Goal: Use online tool/utility: Use online tool/utility

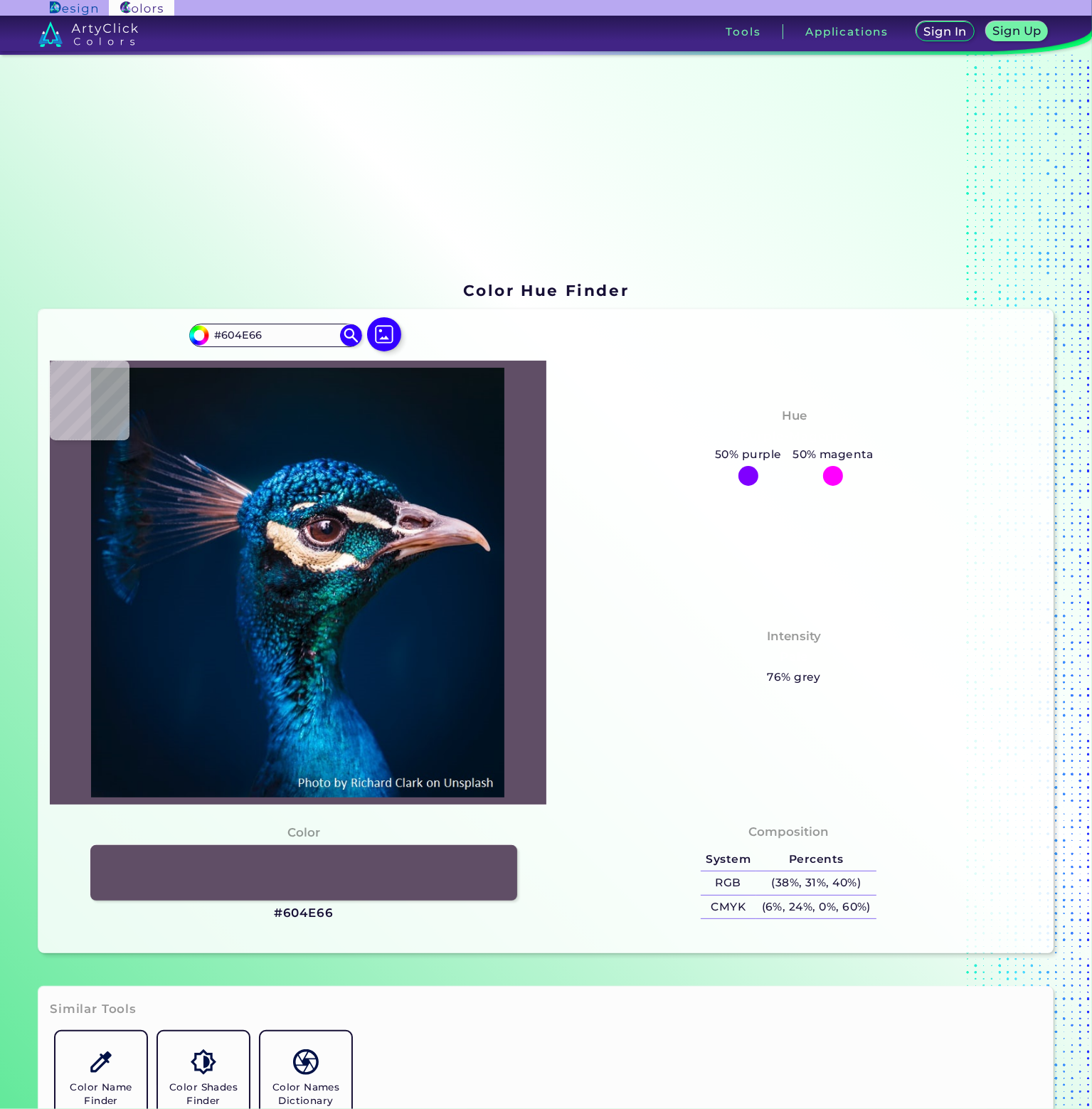
type input "#000000"
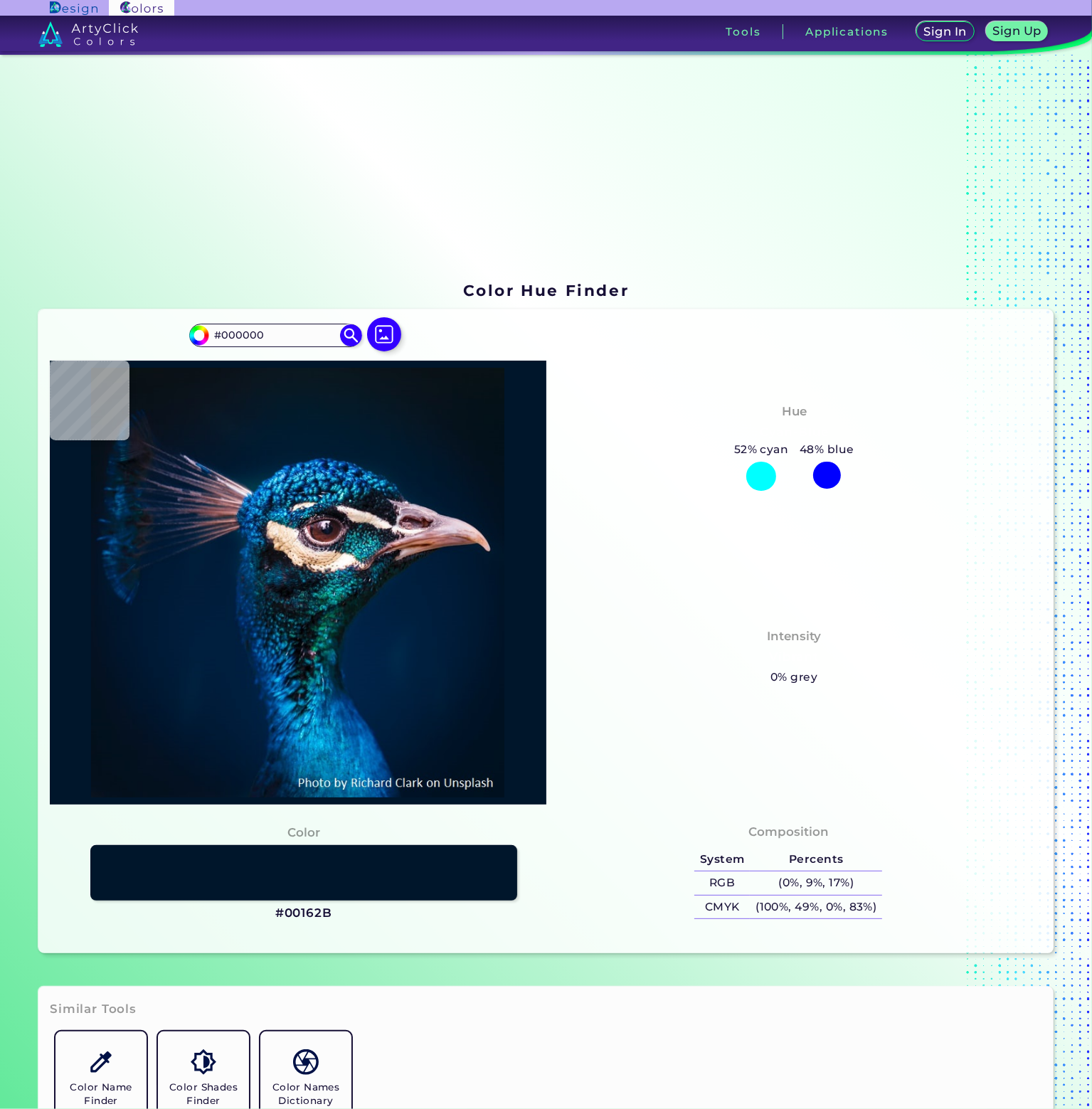
type input "#00162b"
type input "#00162B"
type input "#002031"
type input "#1269c9"
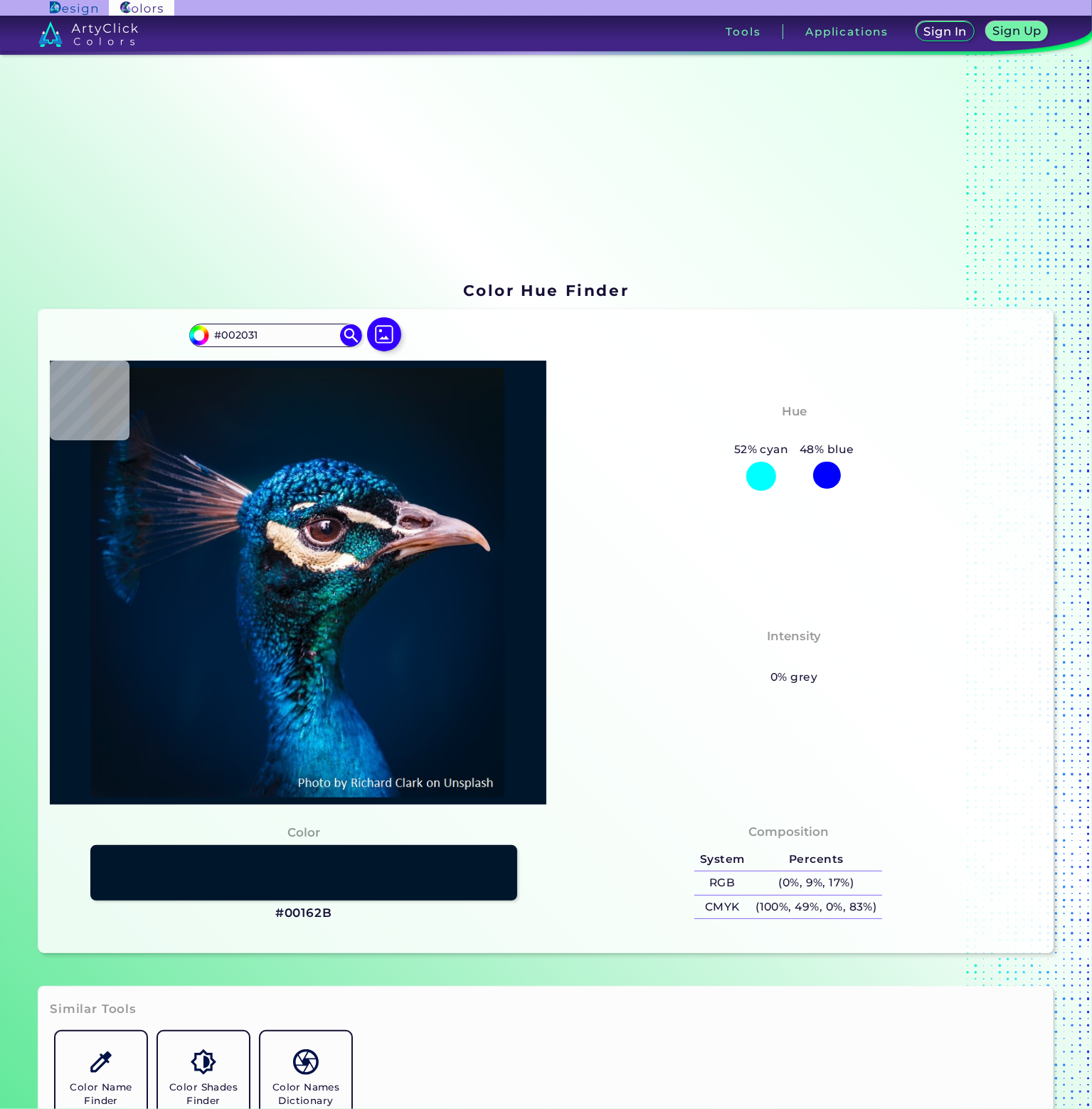
type input "#1269C9"
type input "#003062"
type input "#016cbc"
type input "#016CBC"
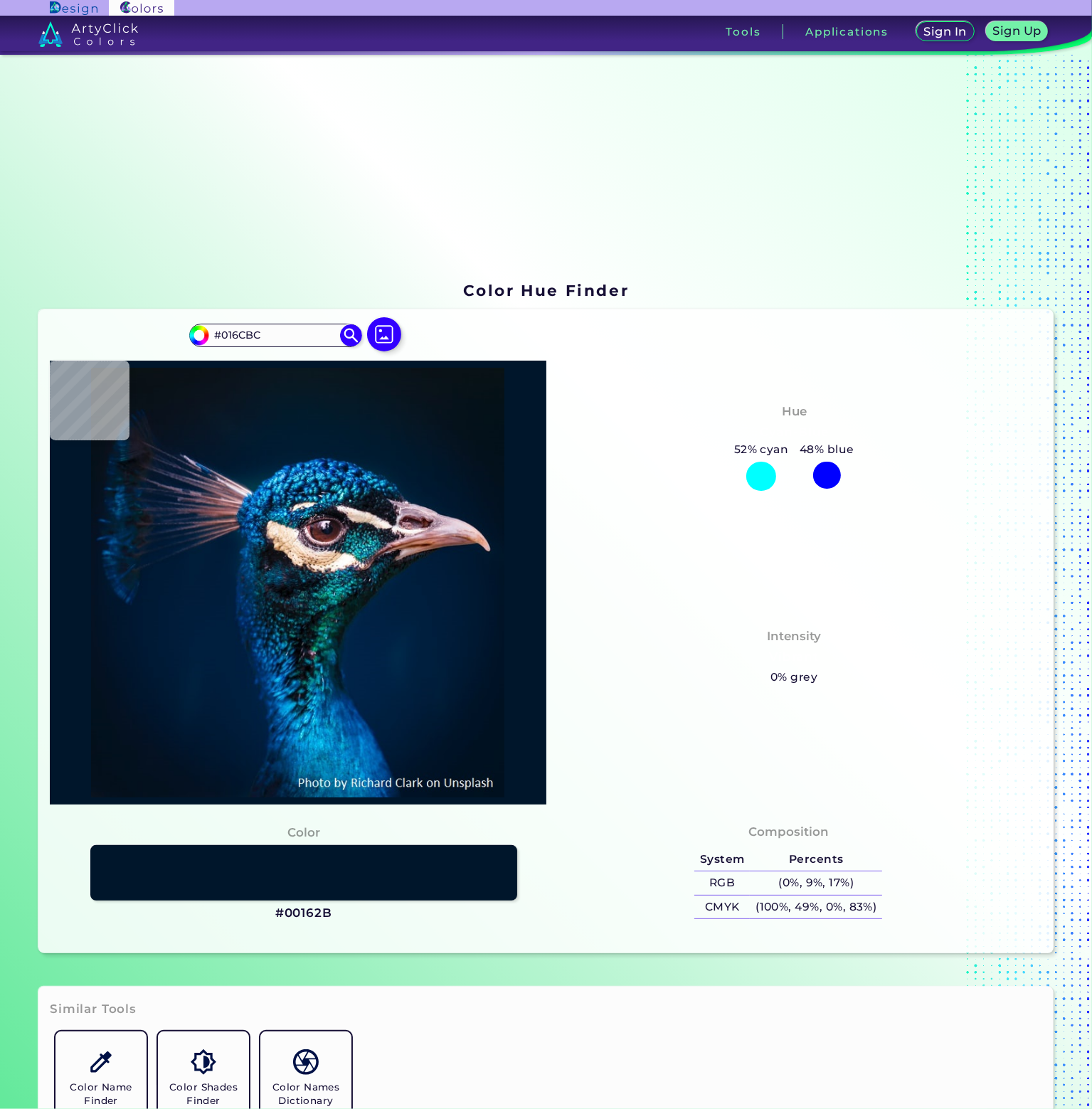
type input "#002a52"
type input "#002A52"
type input "#011d35"
type input "#011D35"
type input "#001a31"
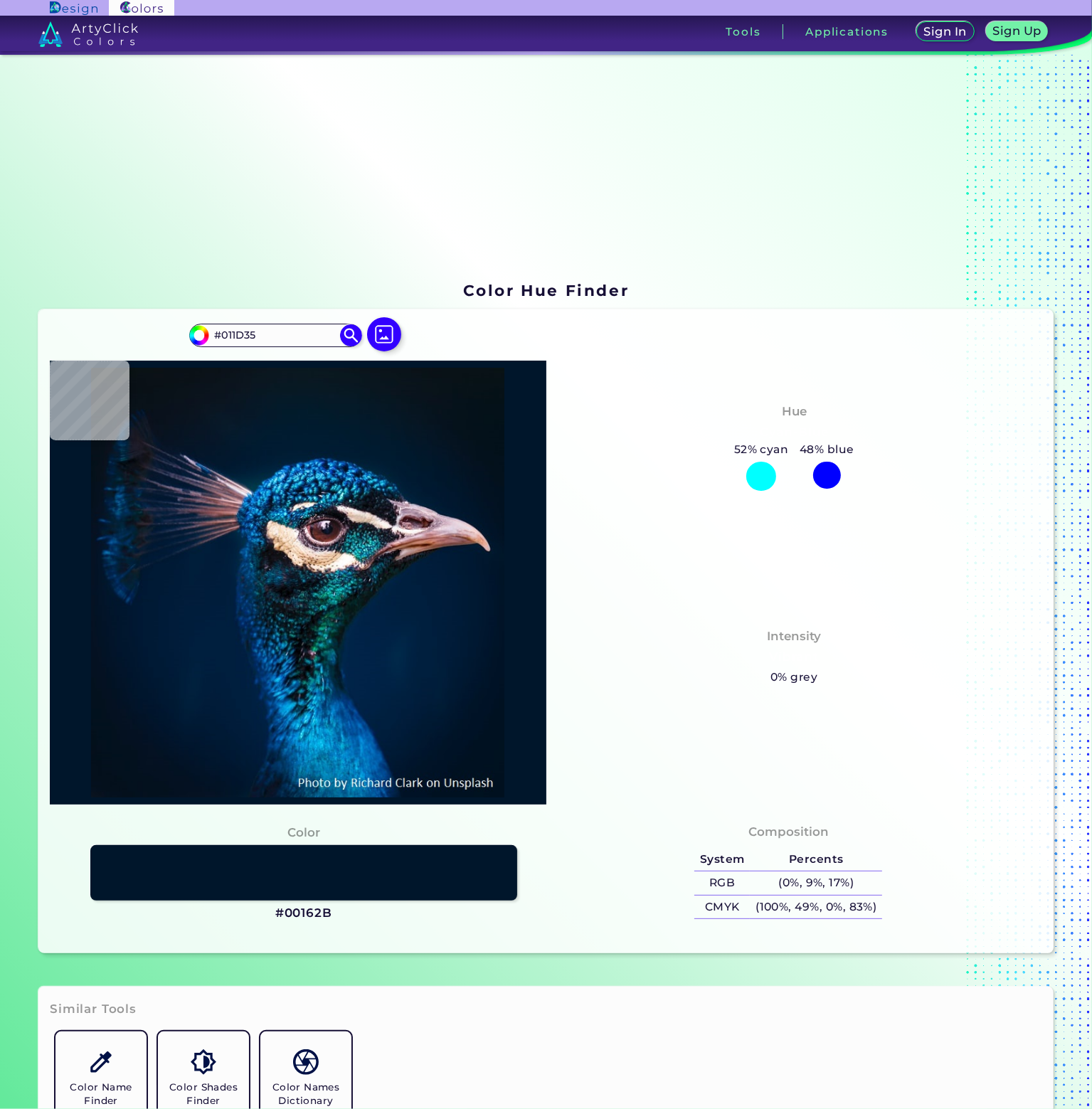
type input "#001A31"
type input "#001a32"
type input "#001A32"
type input "#001a30"
type input "#001A30"
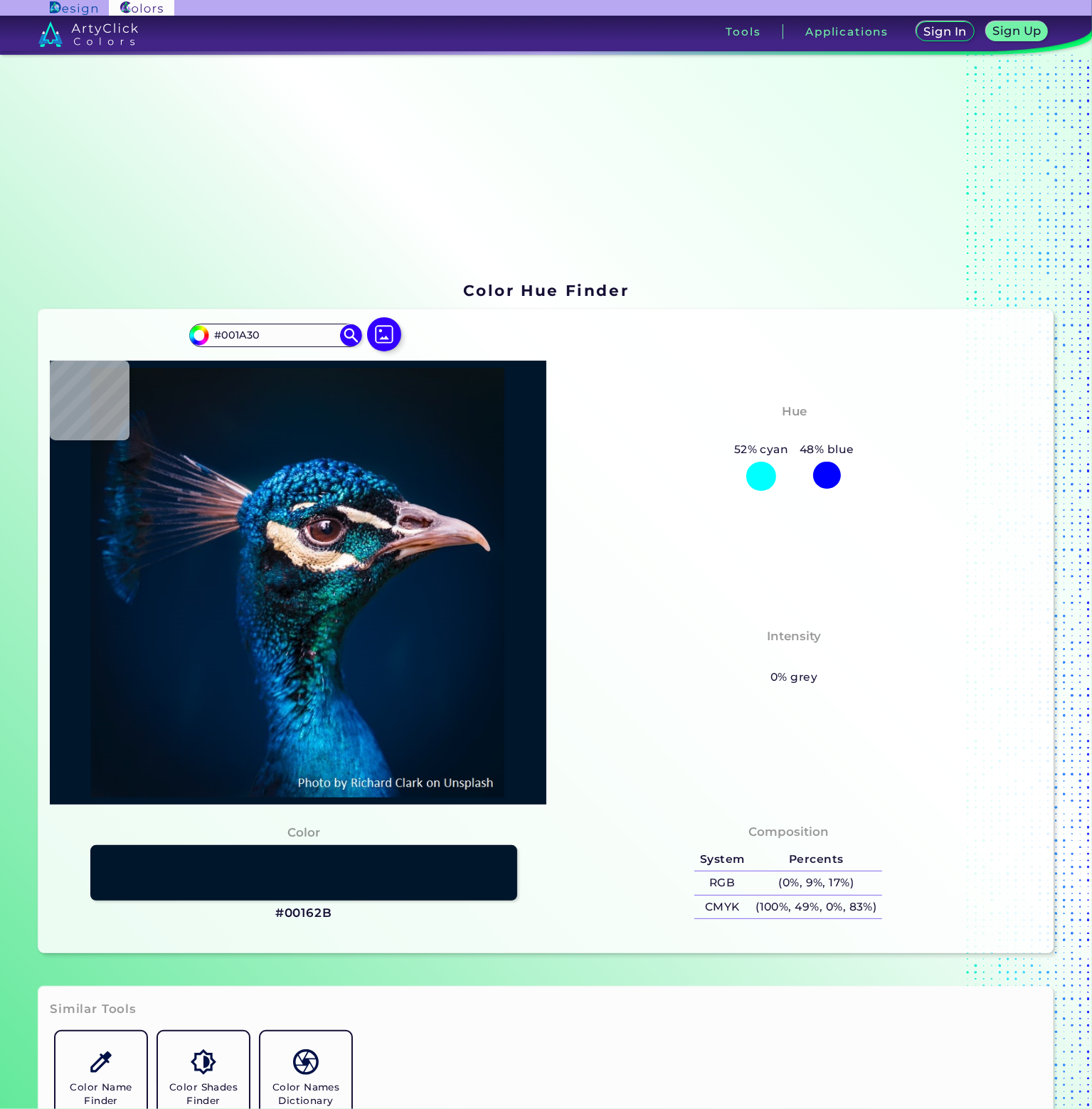
type input "#011a30"
type input "#011A30"
type input "#001b2e"
type input "#001B2E"
type input "#03192e"
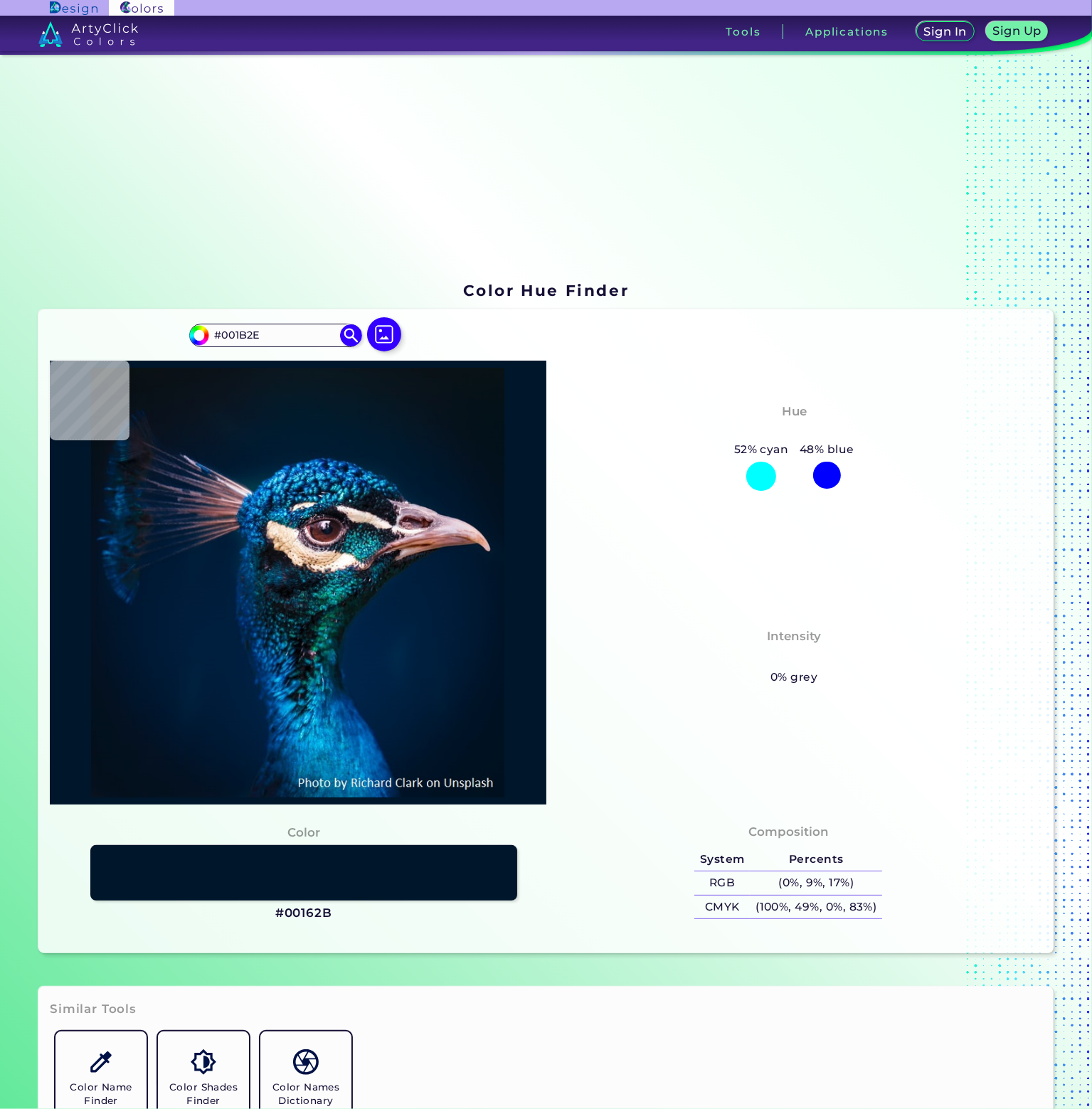
type input "#03192E"
type input "#03182b"
type input "#03182B"
type input "#041728"
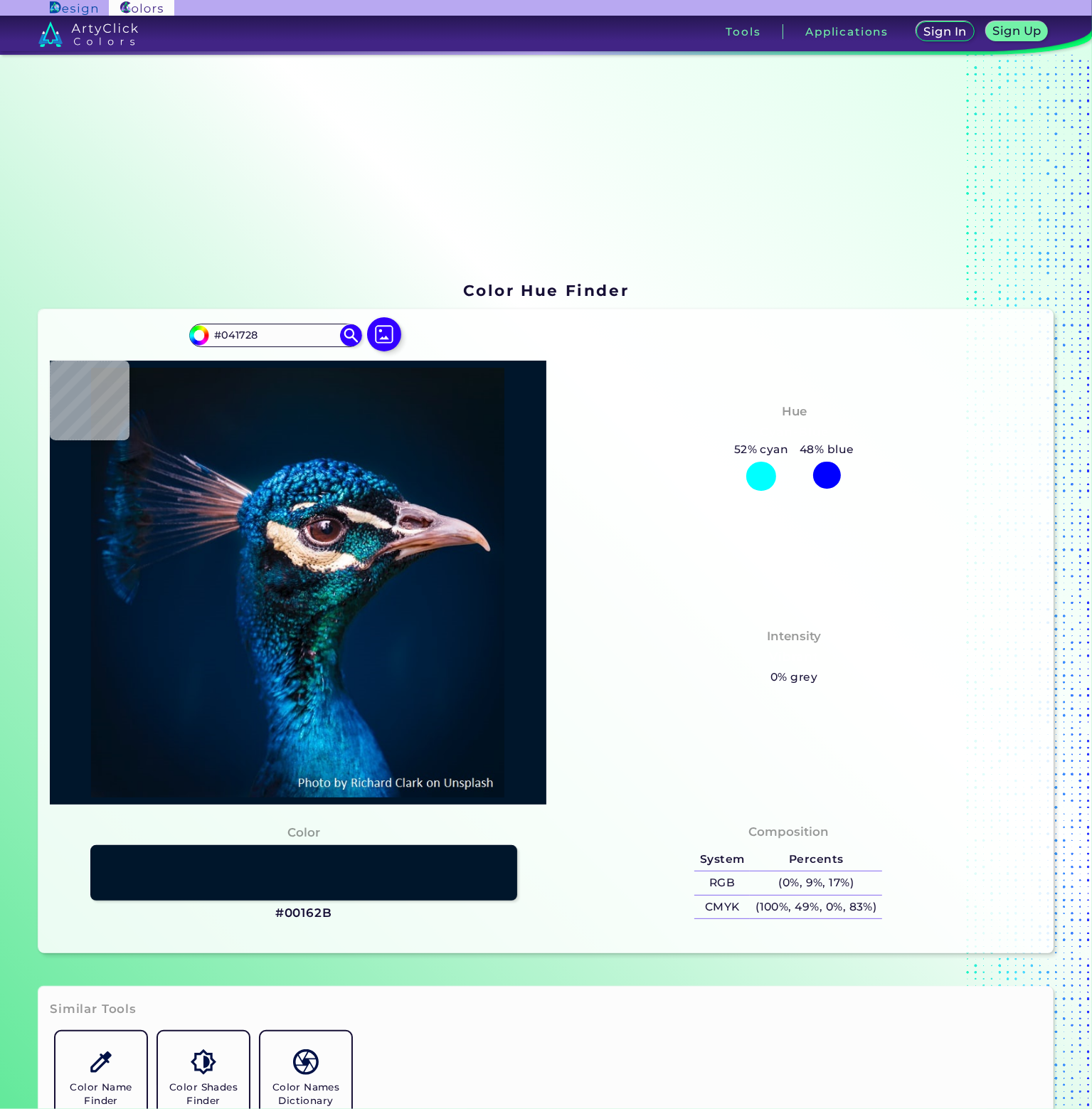
type input "#061729"
type input "#081629"
type input "#071629"
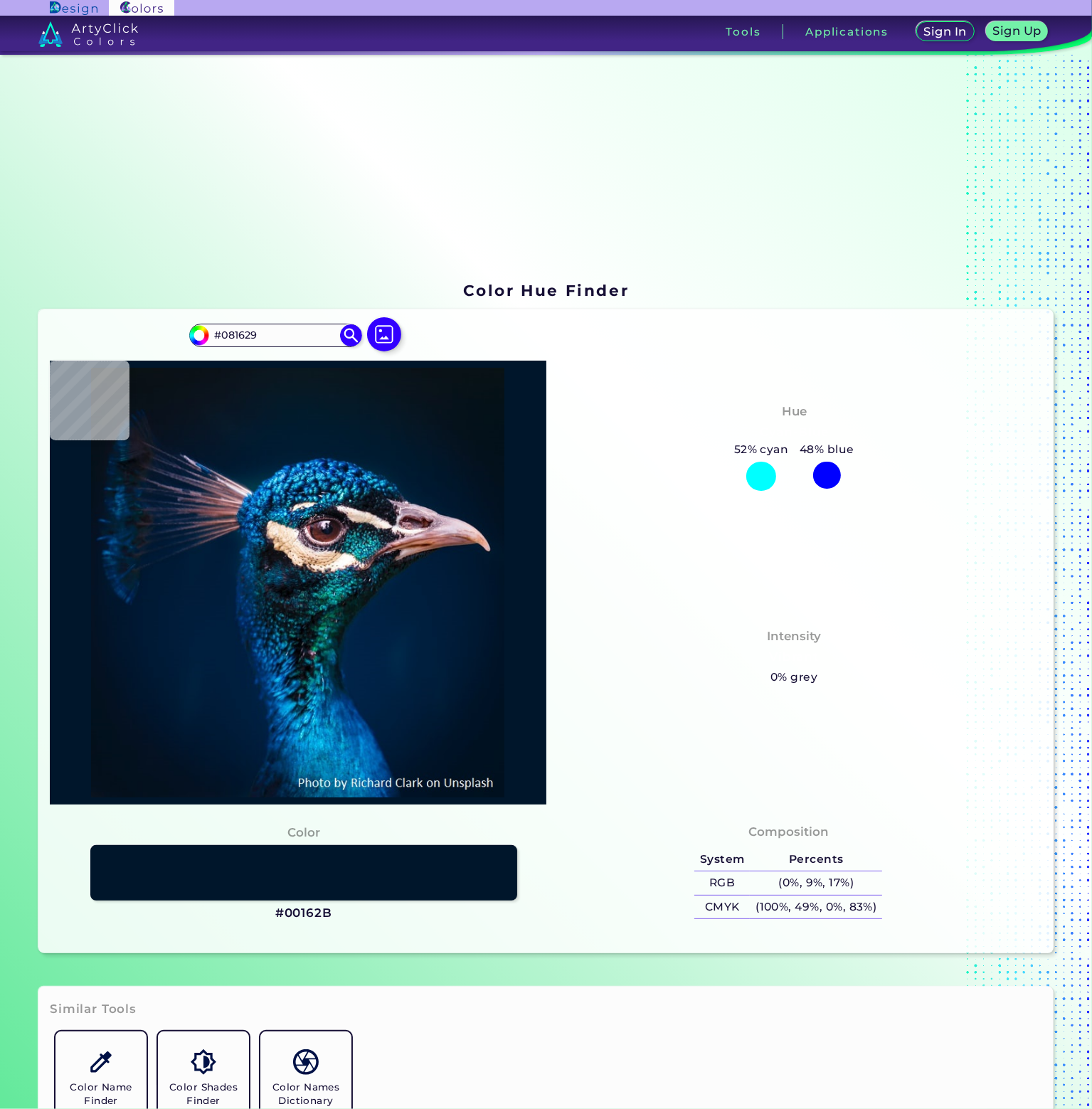
type input "#071629"
type input "#061729"
type input "#001b30"
type input "#001B30"
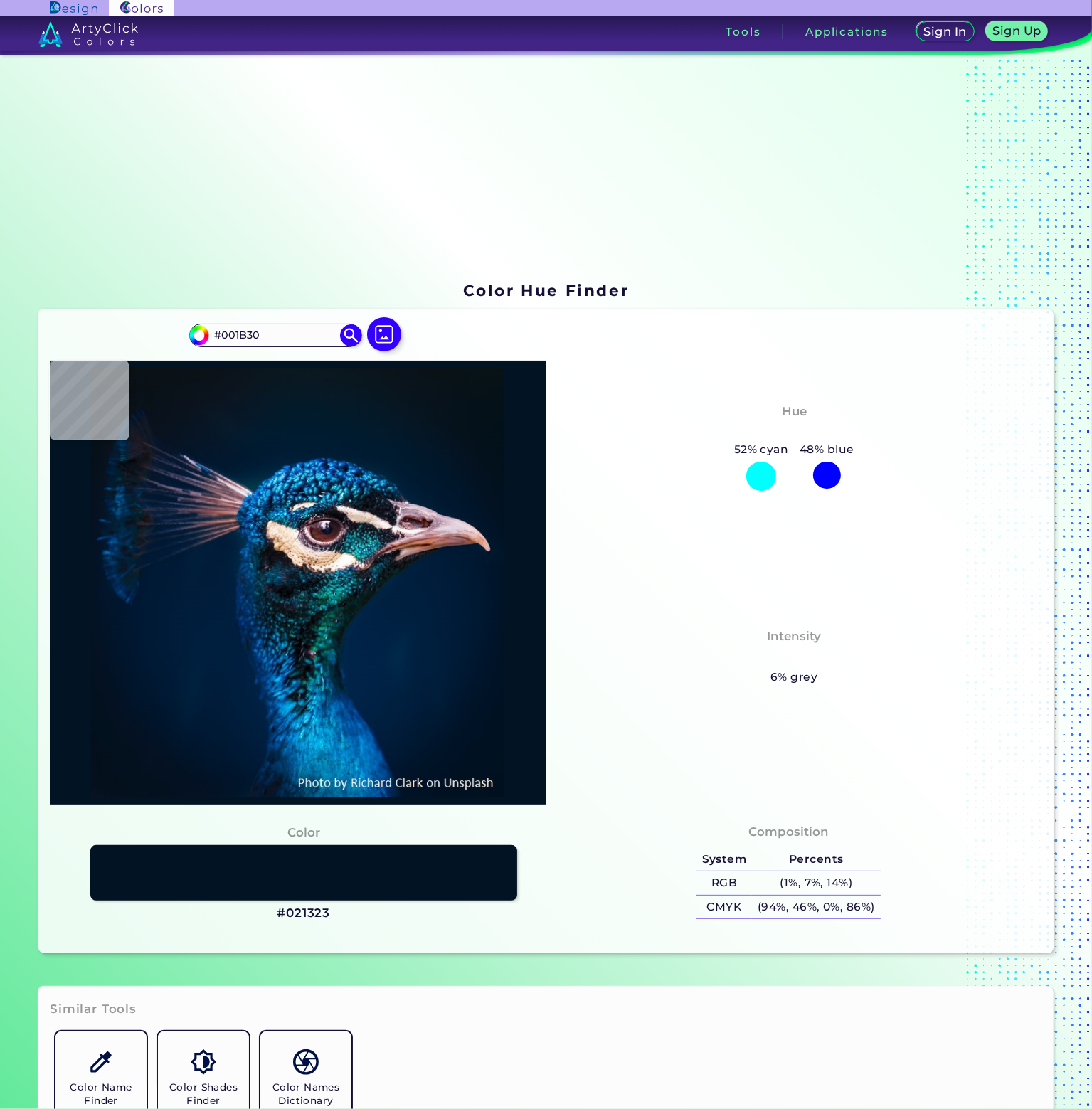
type input "#021323"
type input "#03111c"
type input "#03111C"
type input "#01182a"
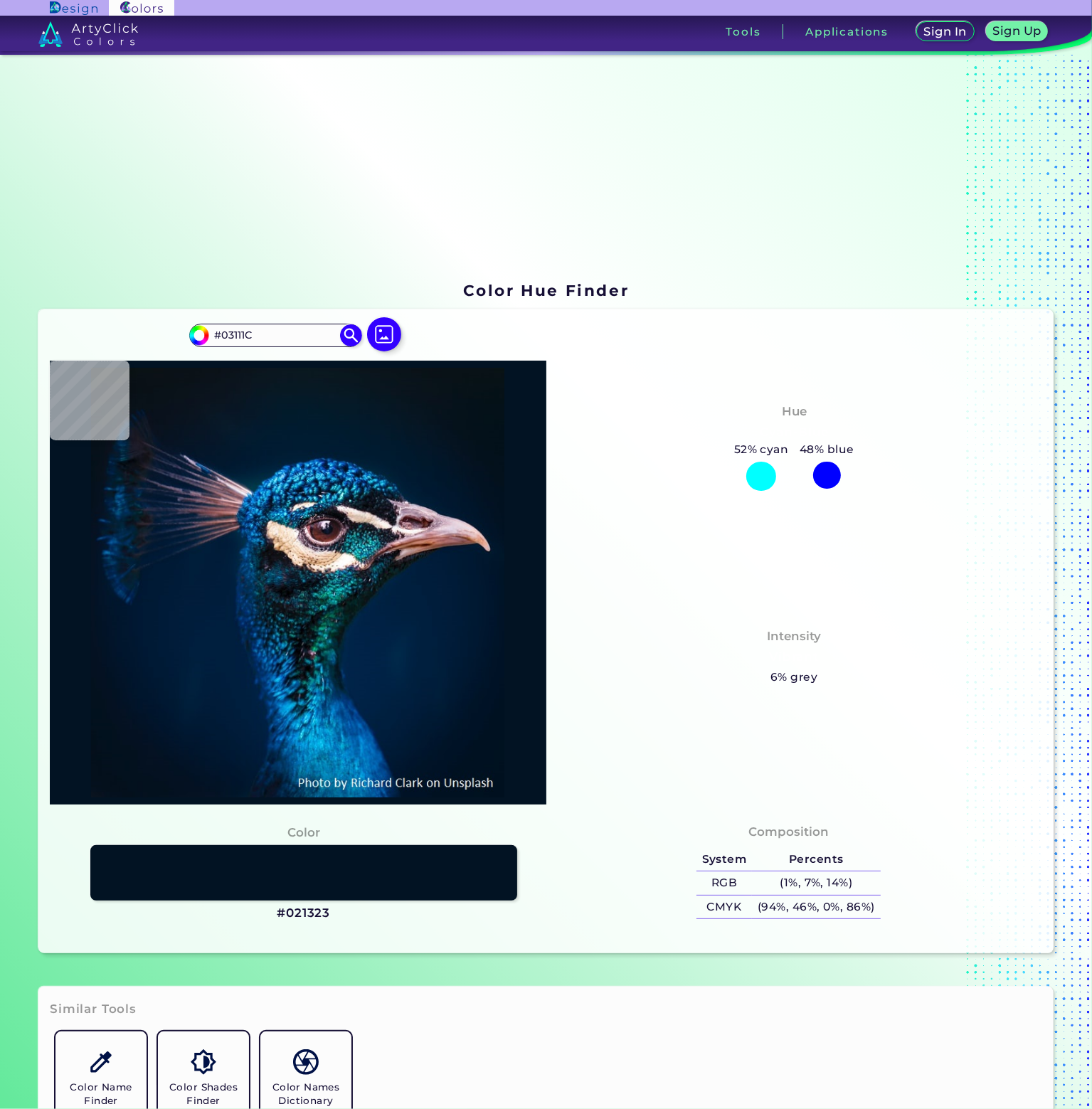
type input "#01182A"
type input "#011b32"
type input "#011B32"
type input "#021c33"
type input "#021C33"
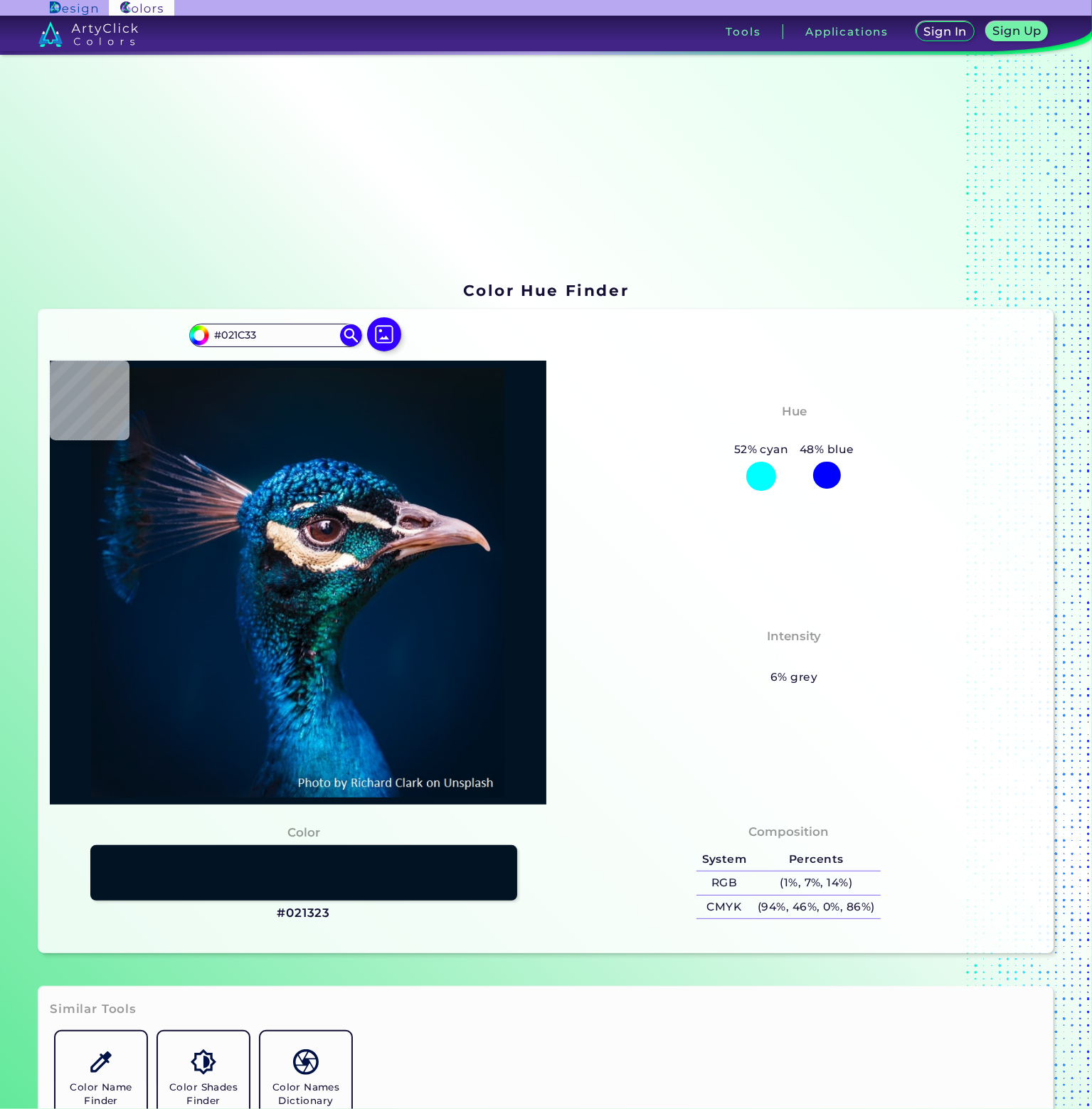
type input "#011b32"
type input "#011B32"
type input "#001c34"
type input "#001C34"
type input "#011b34"
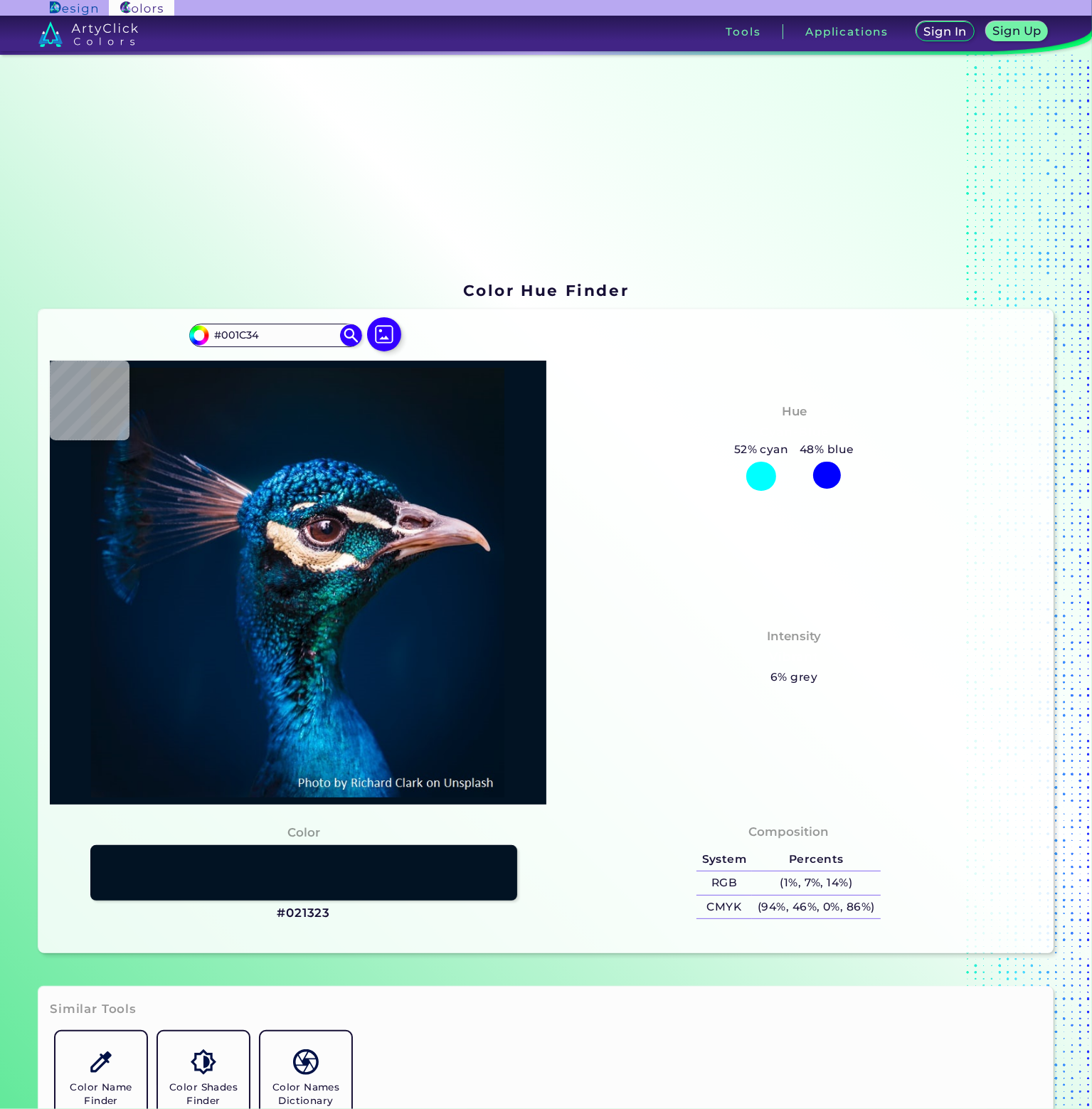
type input "#011B34"
type input "#011c34"
type input "#011C34"
type input "#001d35"
type input "#001D35"
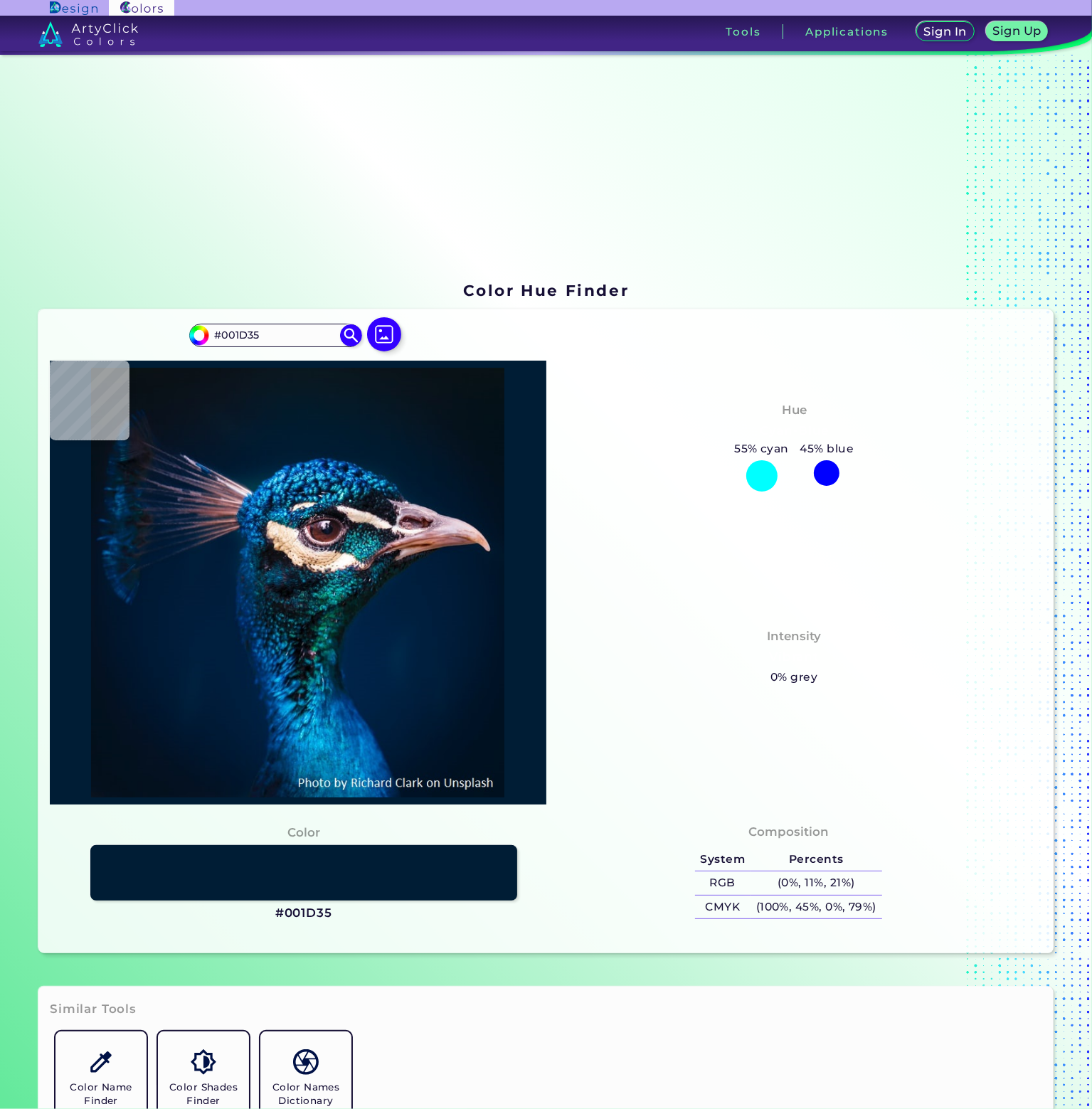
type input "#002235"
type input "#28b9e8"
type input "#28B9E8"
type input "#1e6ea4"
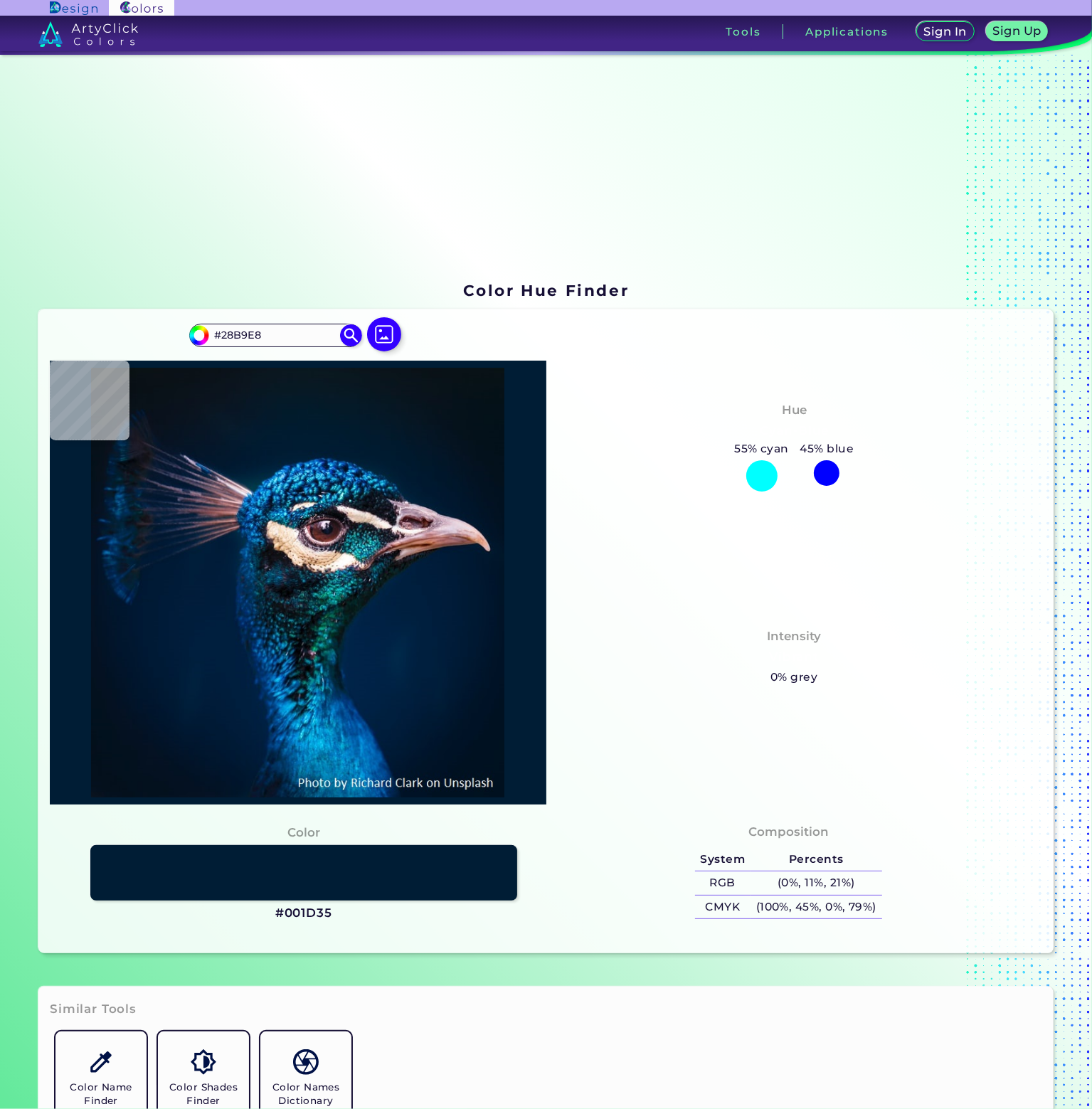
type input "#1E6EA4"
type input "#0466b1"
type input "#0466B1"
type input "#002a4f"
type input "#002A4F"
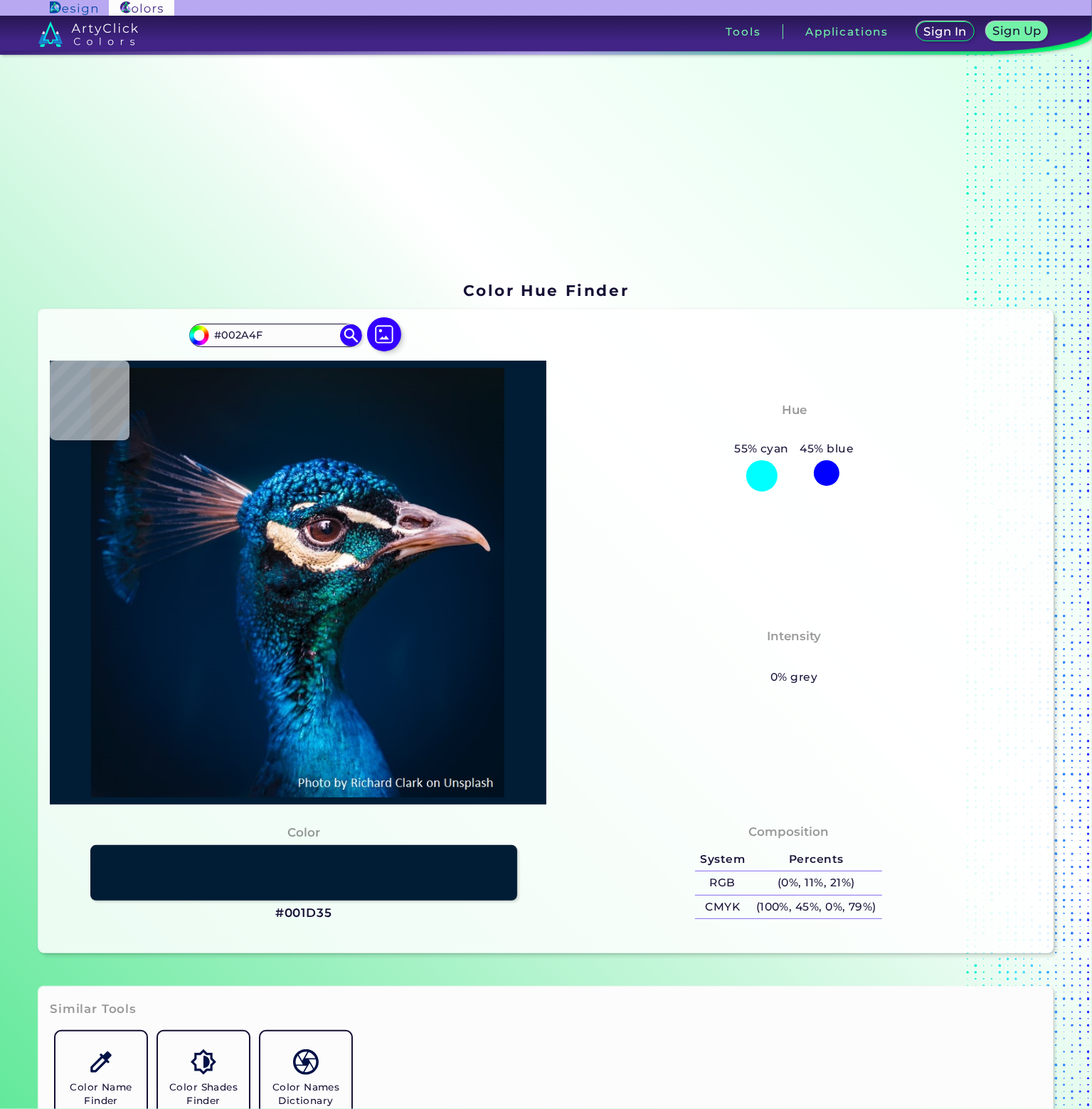
type input "#002037"
type input "#363955"
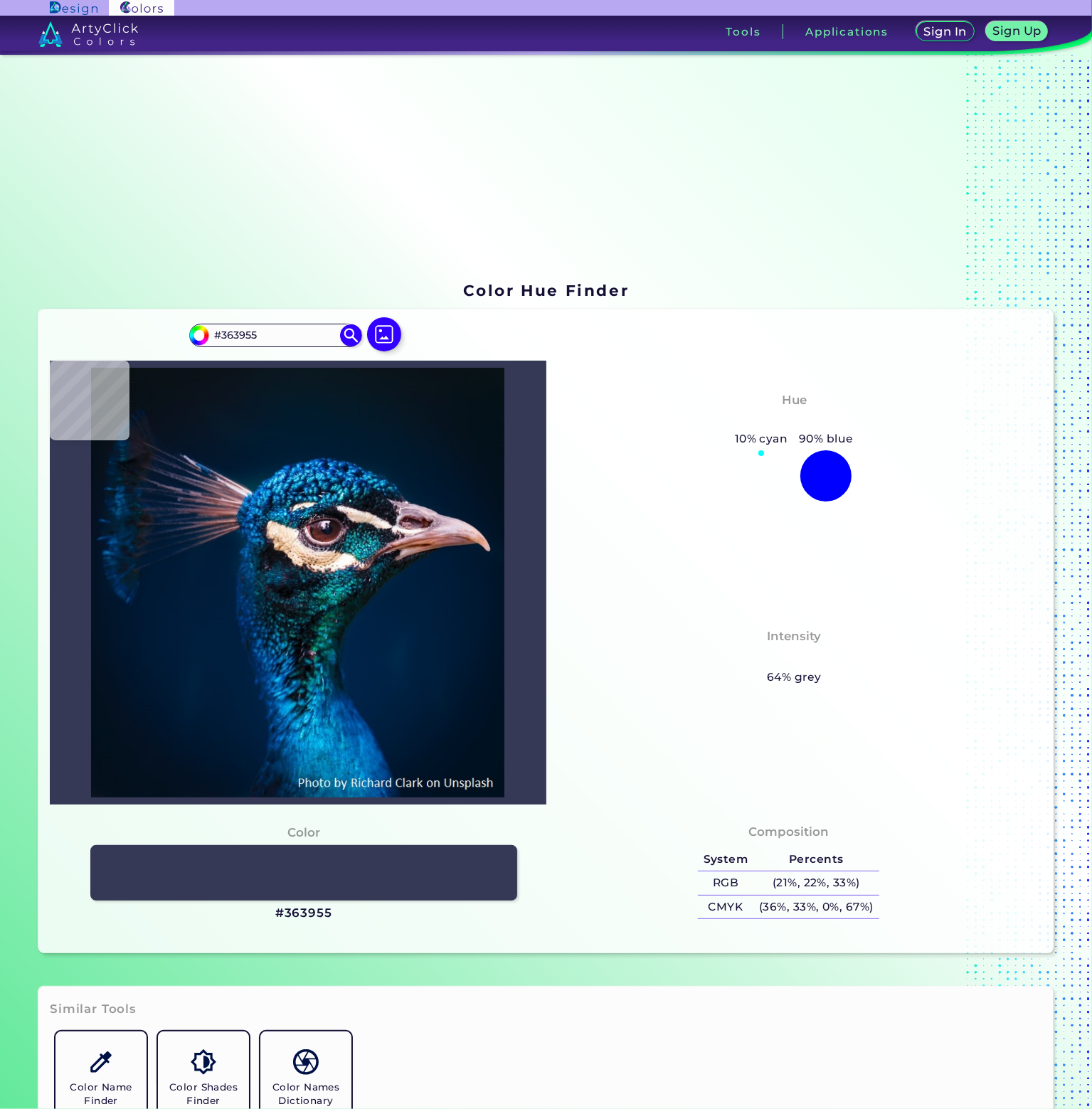
type input "#0a131a"
type input "#0A131A"
type input "#09161e"
type input "#09161E"
type input "#0a1720"
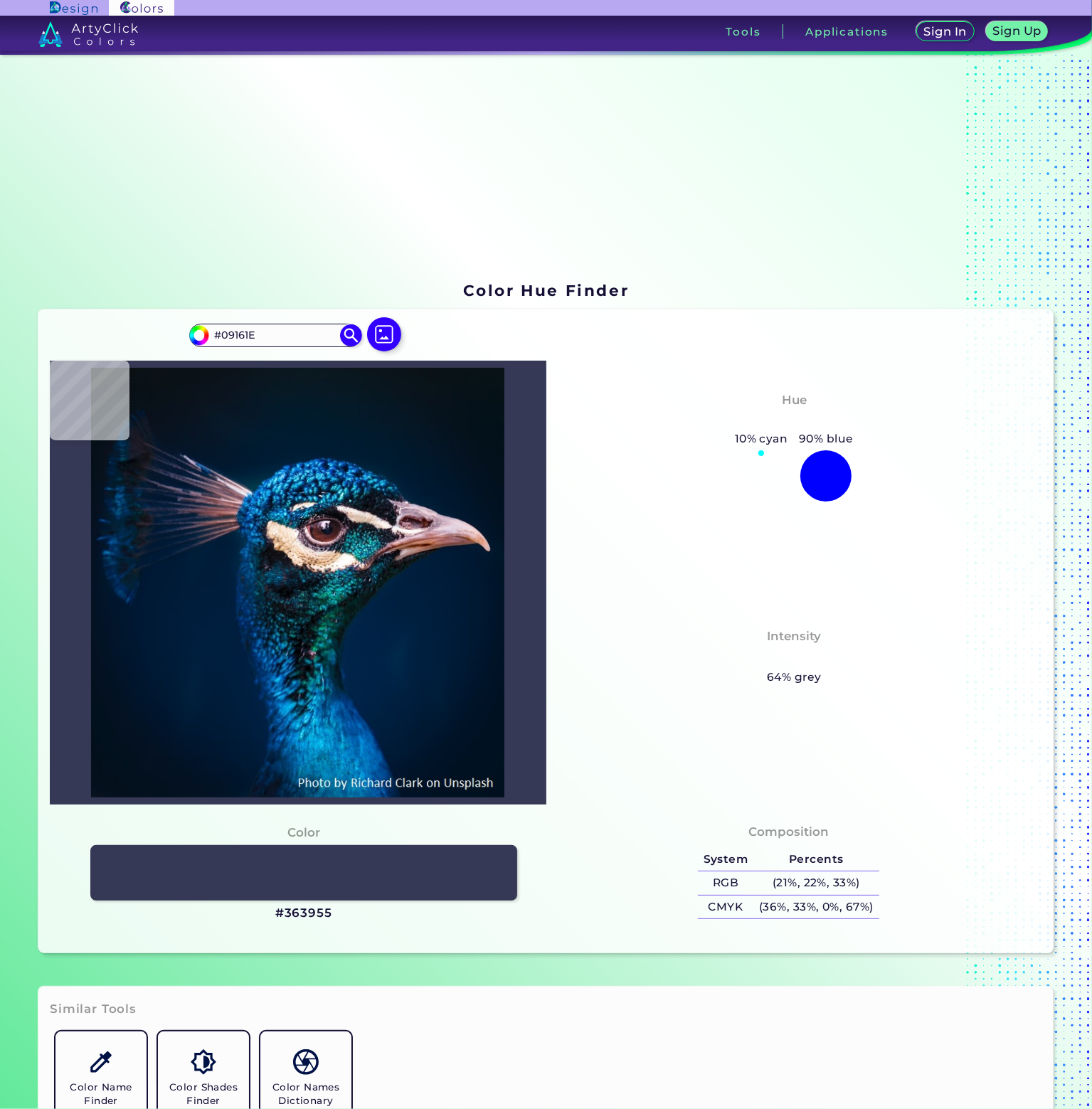
type input "#0A1720"
type input "#081923"
type input "#071925"
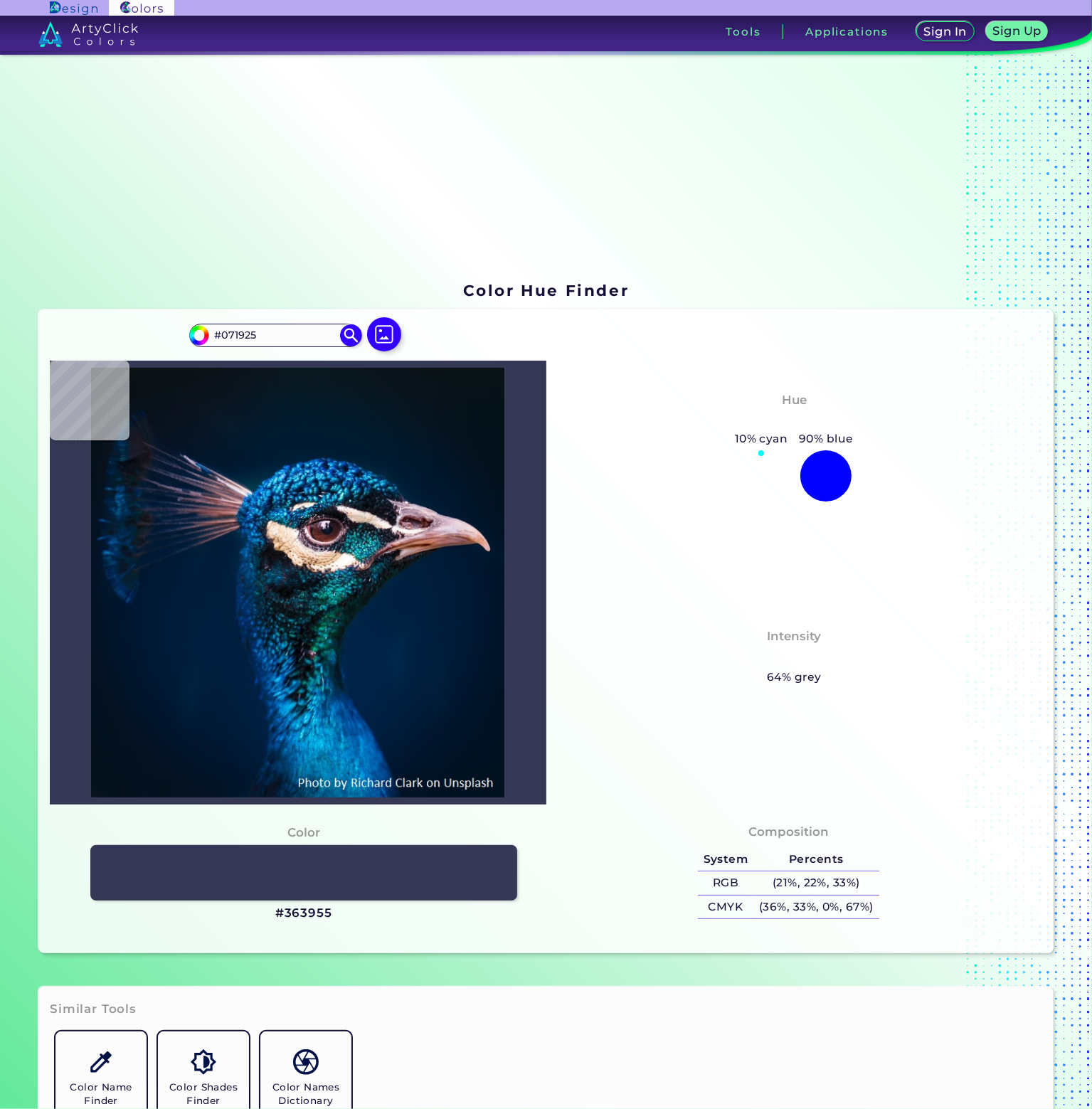
type input "#071a26"
type input "#071A26"
type input "#061927"
type input "#041a28"
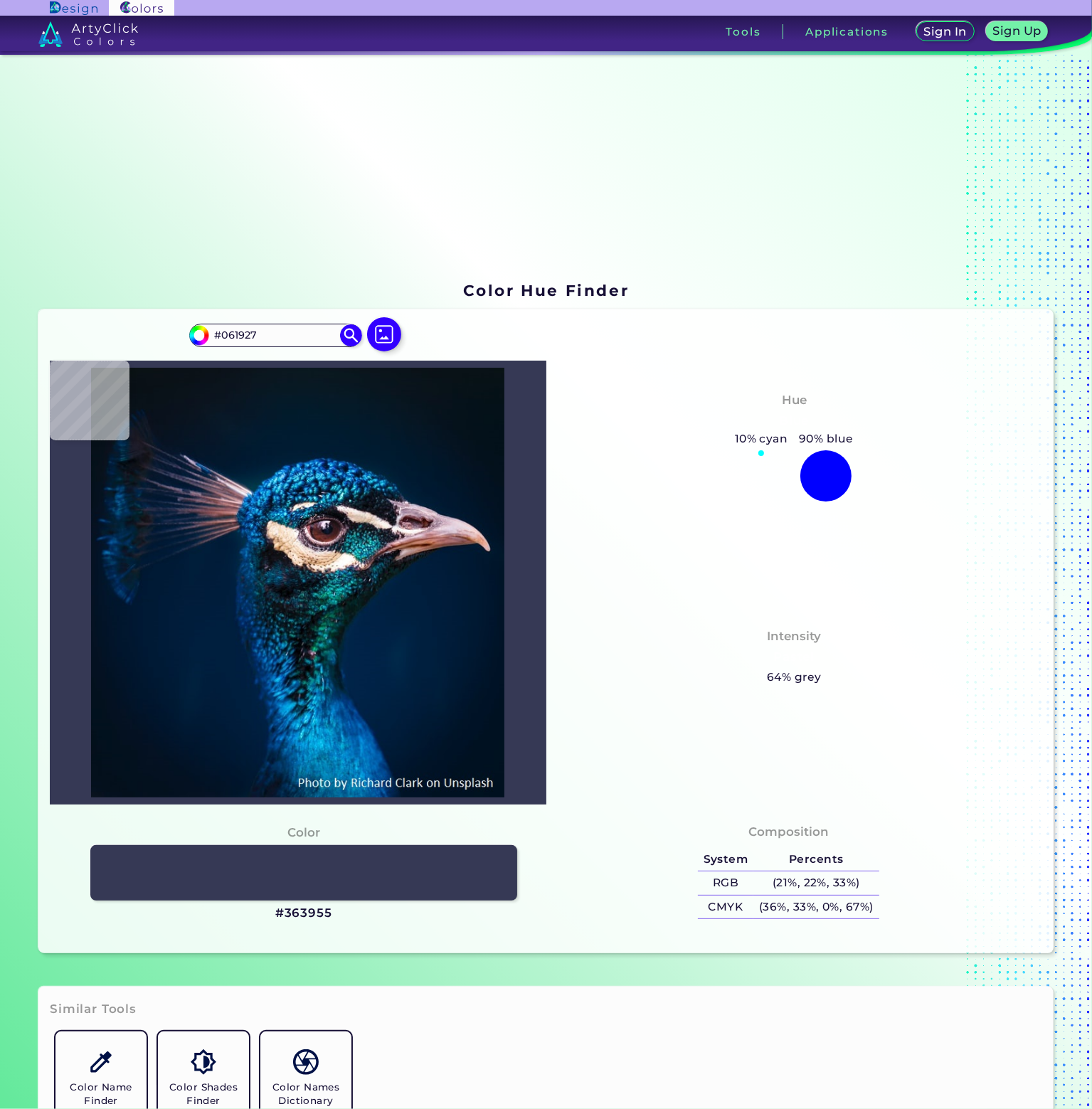
type input "#041A28"
type input "#031a29"
type input "#031A29"
type input "#031a2a"
type input "#031A2A"
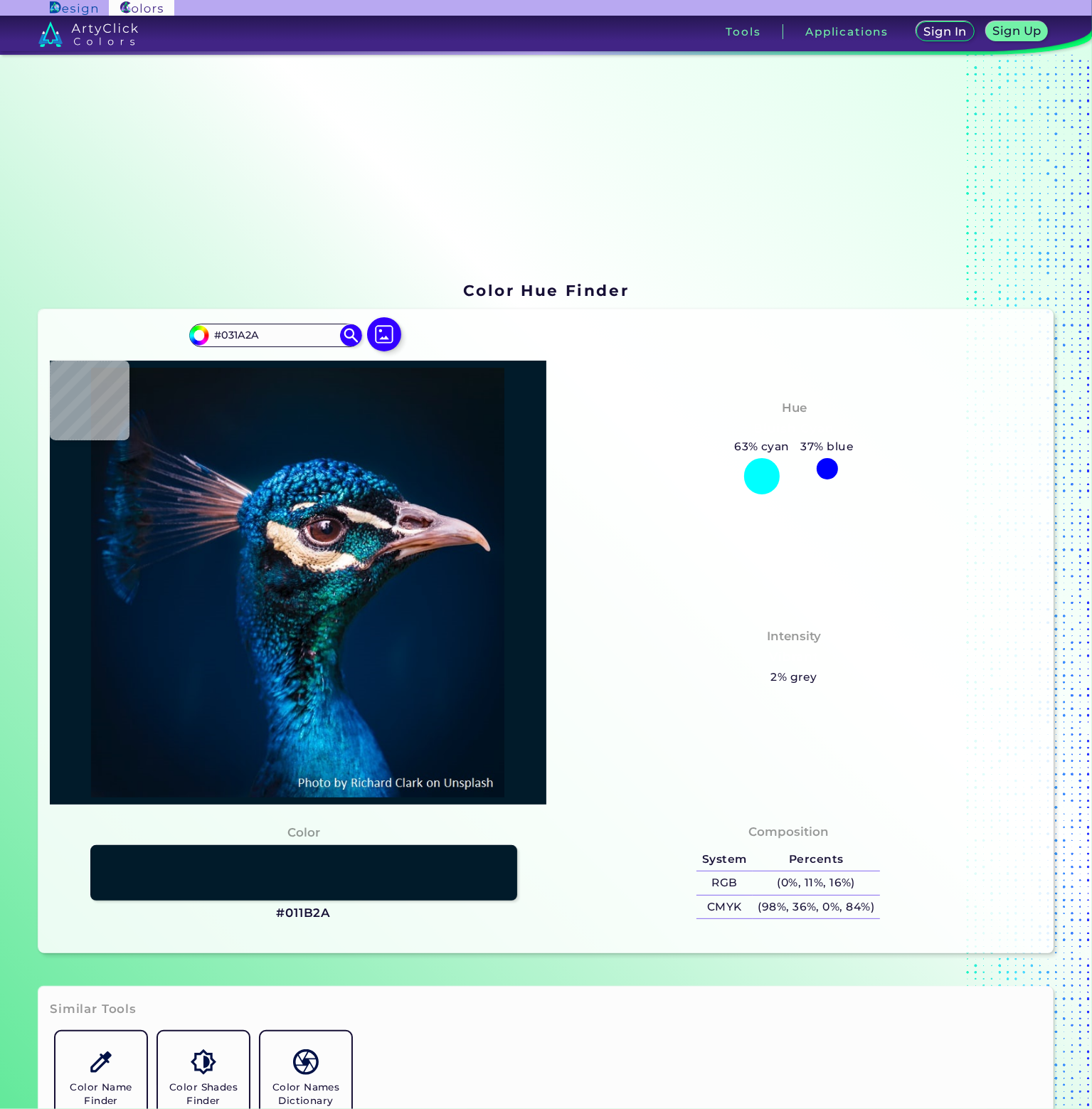
type input "#011b2a"
type input "#011B2A"
type input "#021a2a"
type input "#021A2A"
type input "#011b2c"
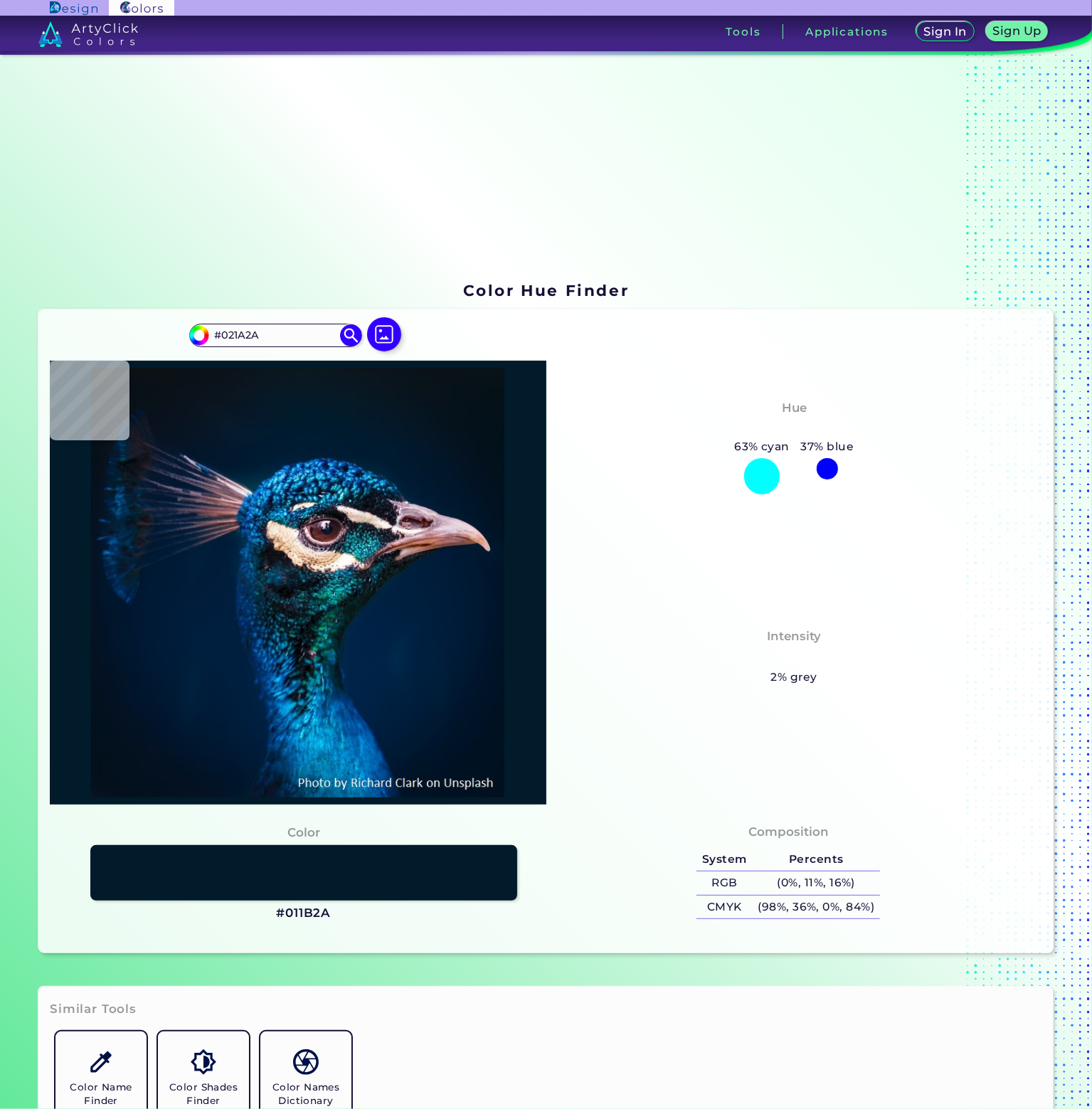
type input "#011B2C"
type input "#001b2e"
type input "#001B2E"
type input "#001b2c"
type input "#001B2C"
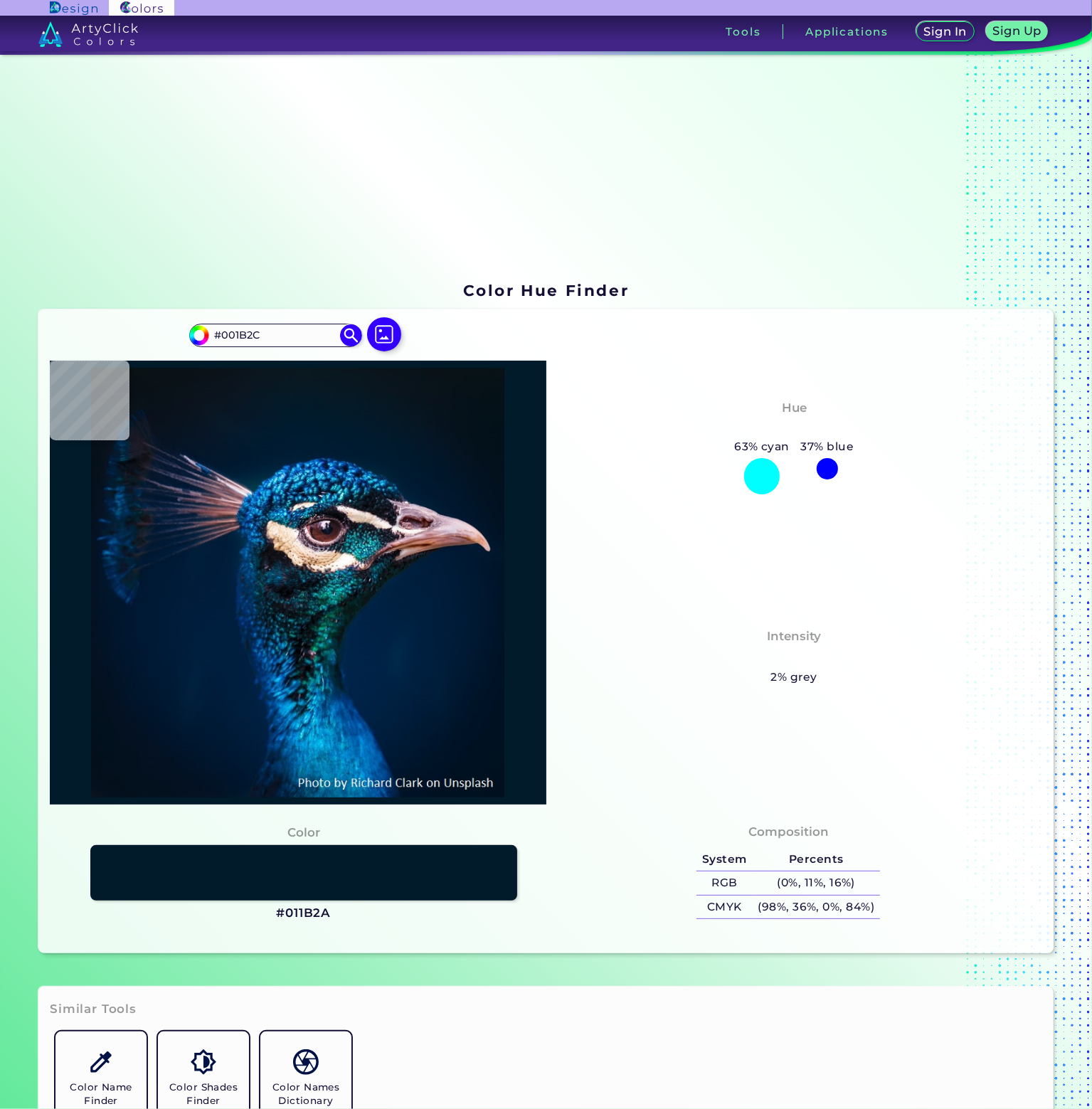
type input "#001b2e"
type input "#001B2E"
type input "#001b30"
type input "#001B30"
type input "#001a30"
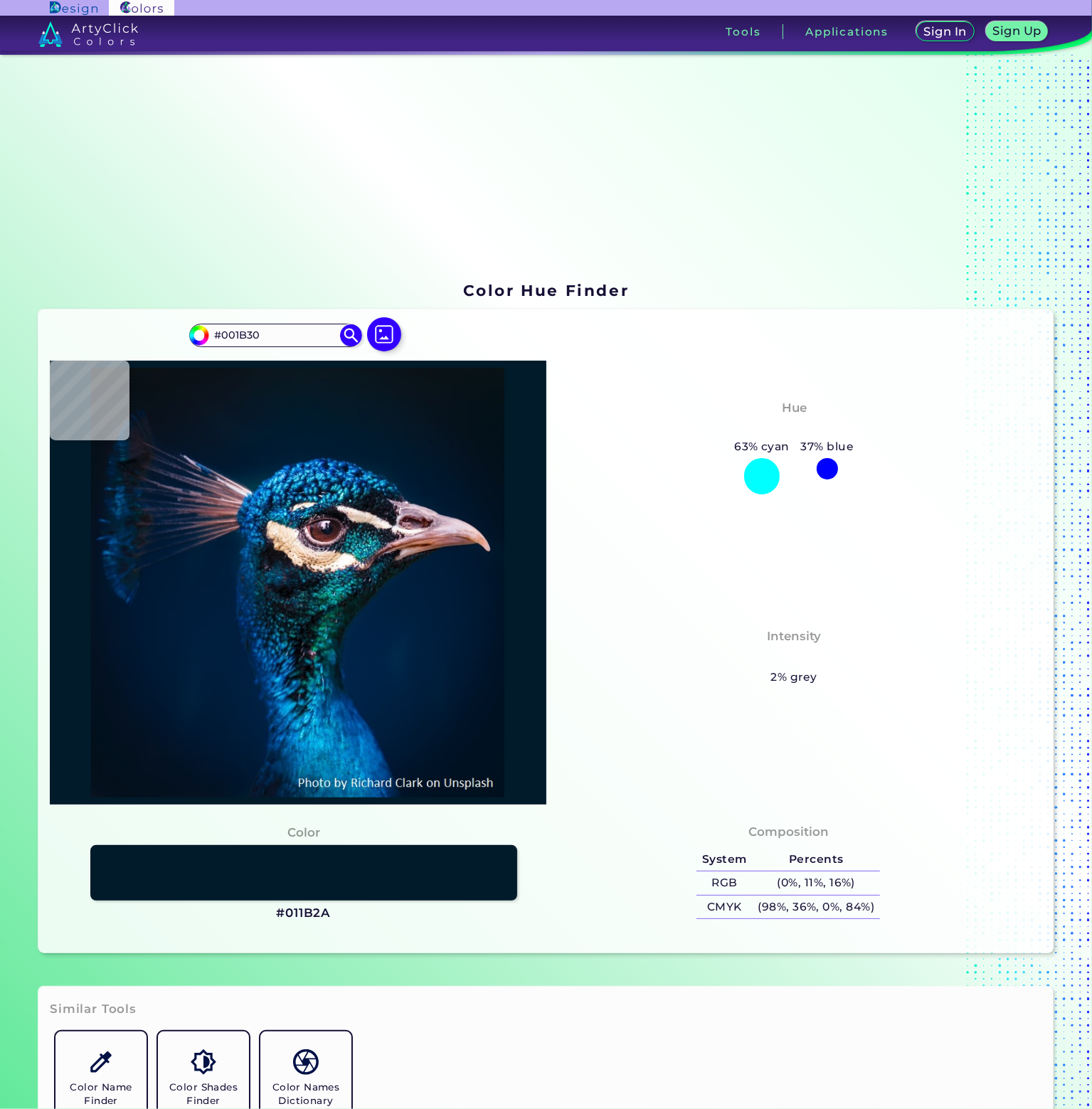
type input "#001A30"
type input "#001a31"
type input "#001A31"
type input "#011c31"
type input "#011C31"
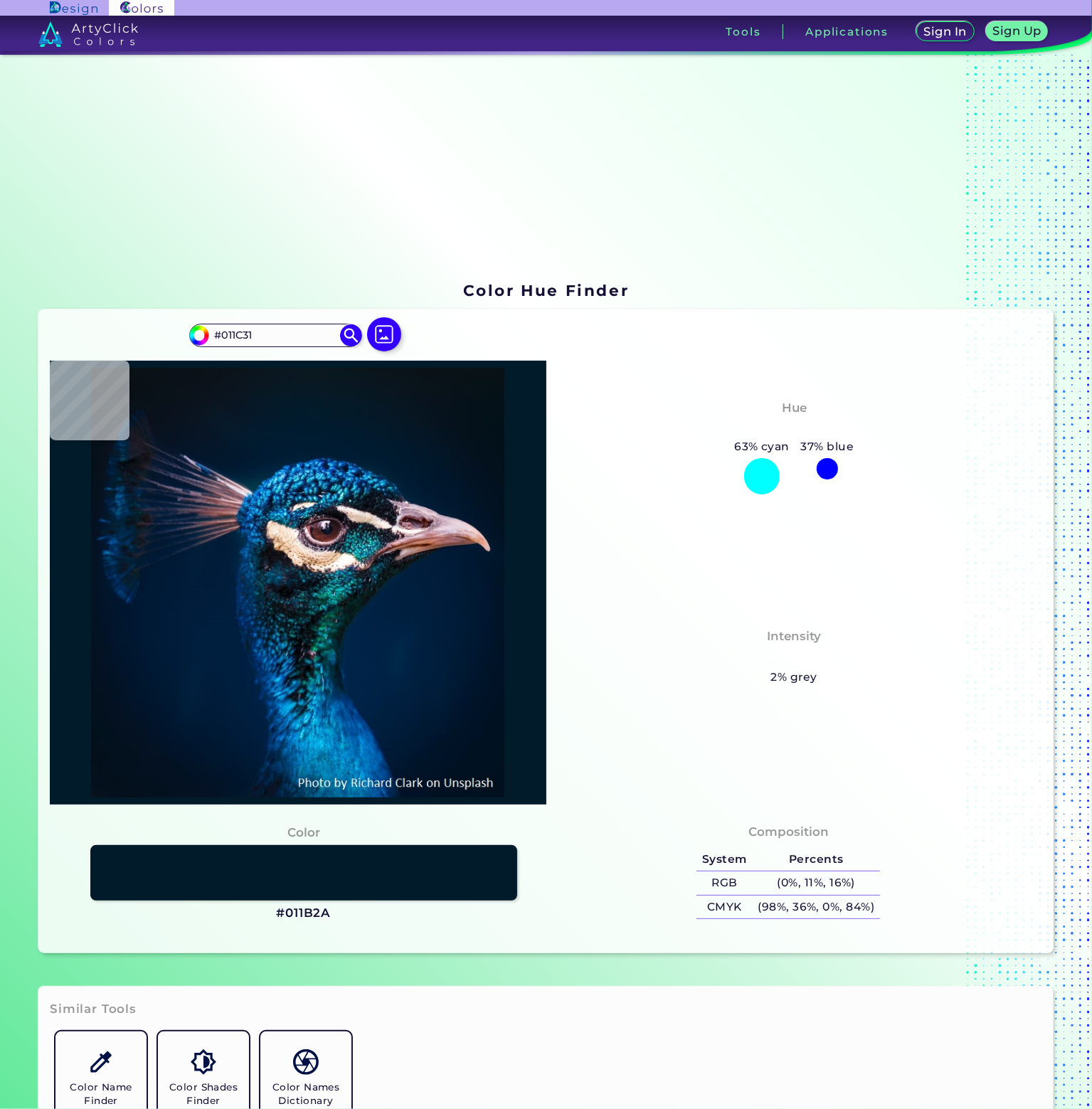
type input "#001c31"
type input "#001C31"
type input "#001b31"
type input "#001B31"
type input "#001c32"
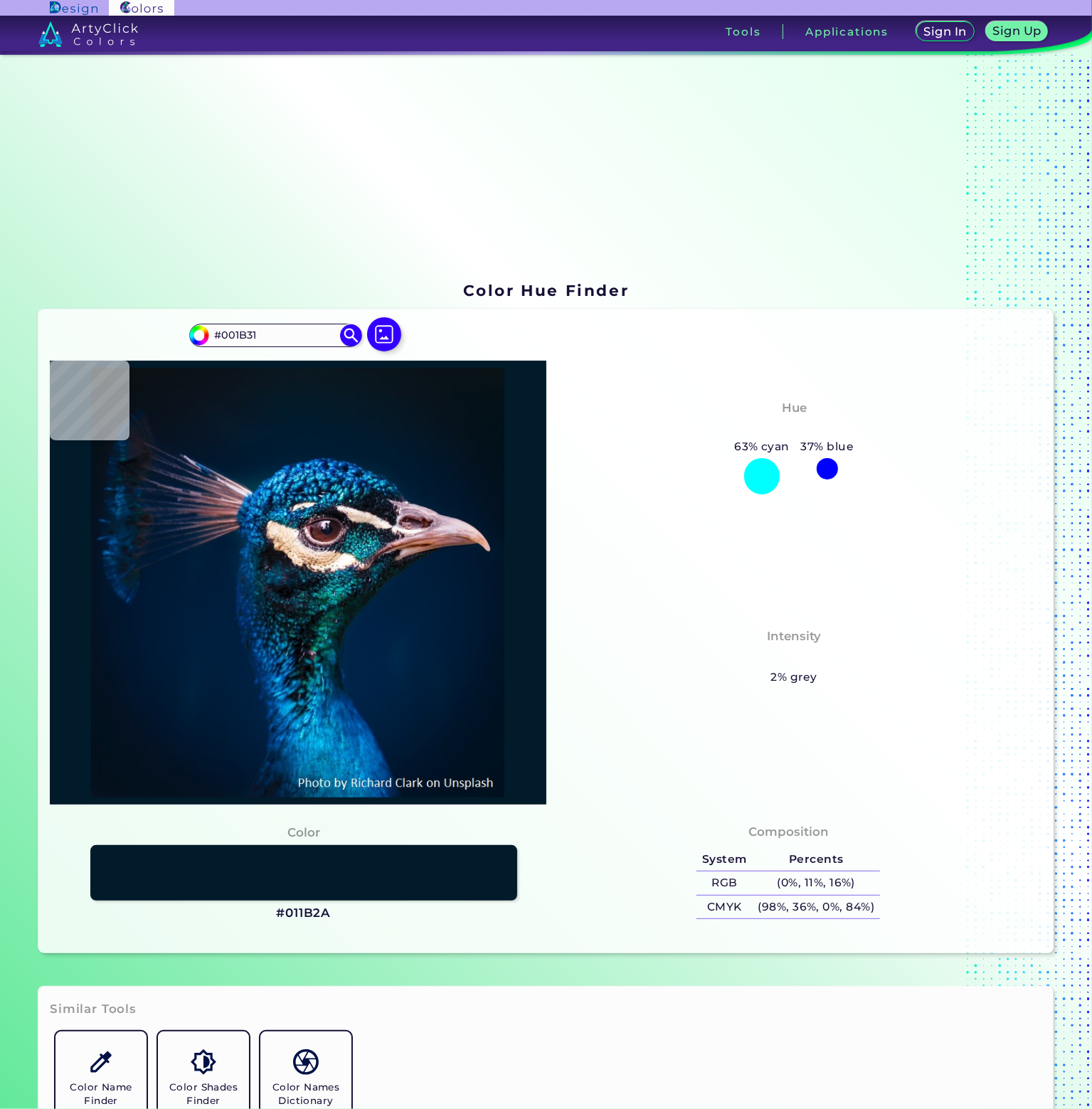
type input "#001C32"
type input "#011d33"
type input "#011D33"
type input "#001f31"
type input "#001F31"
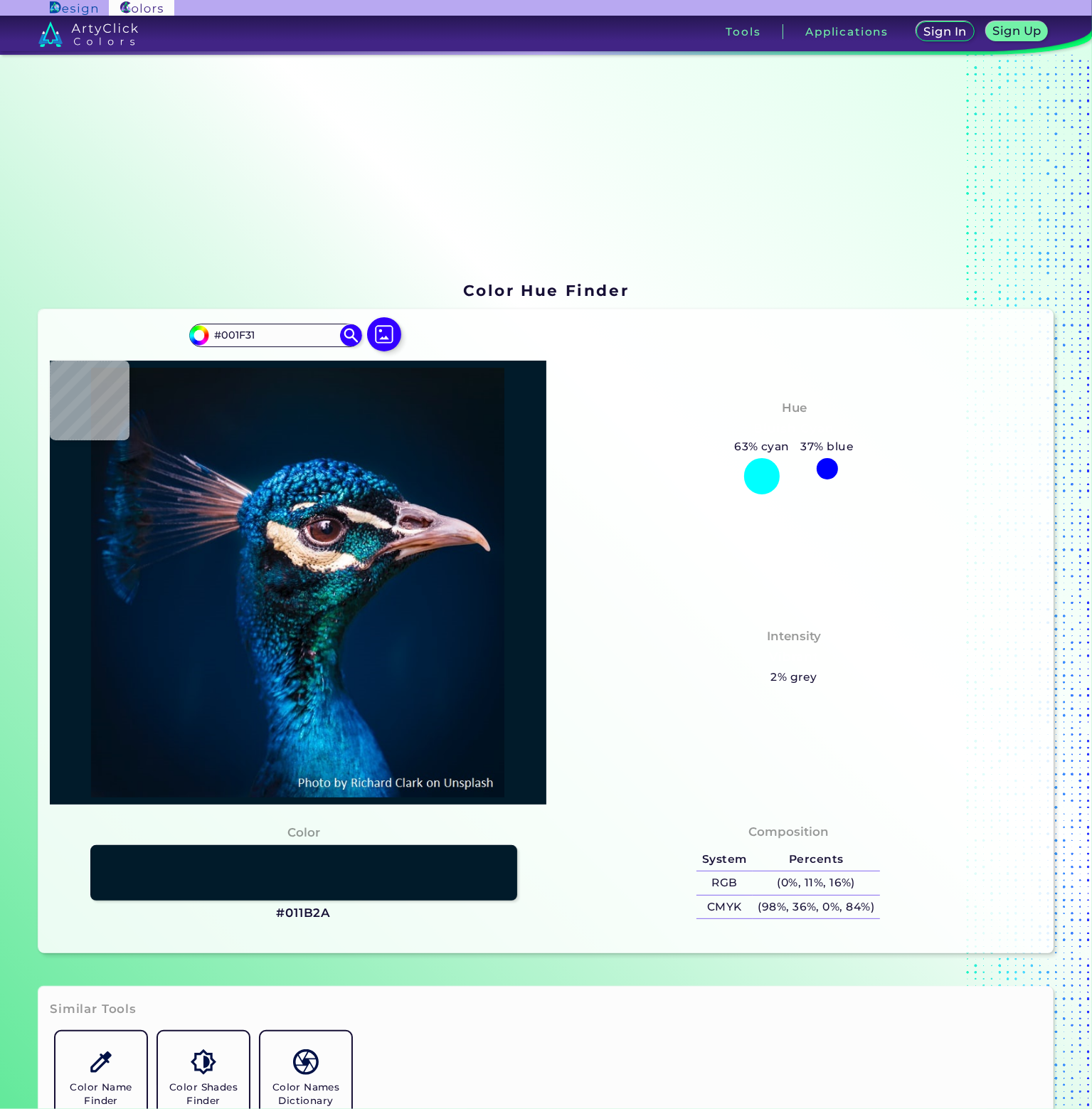
type input "#002035"
type input "#013473"
type input "#004ca5"
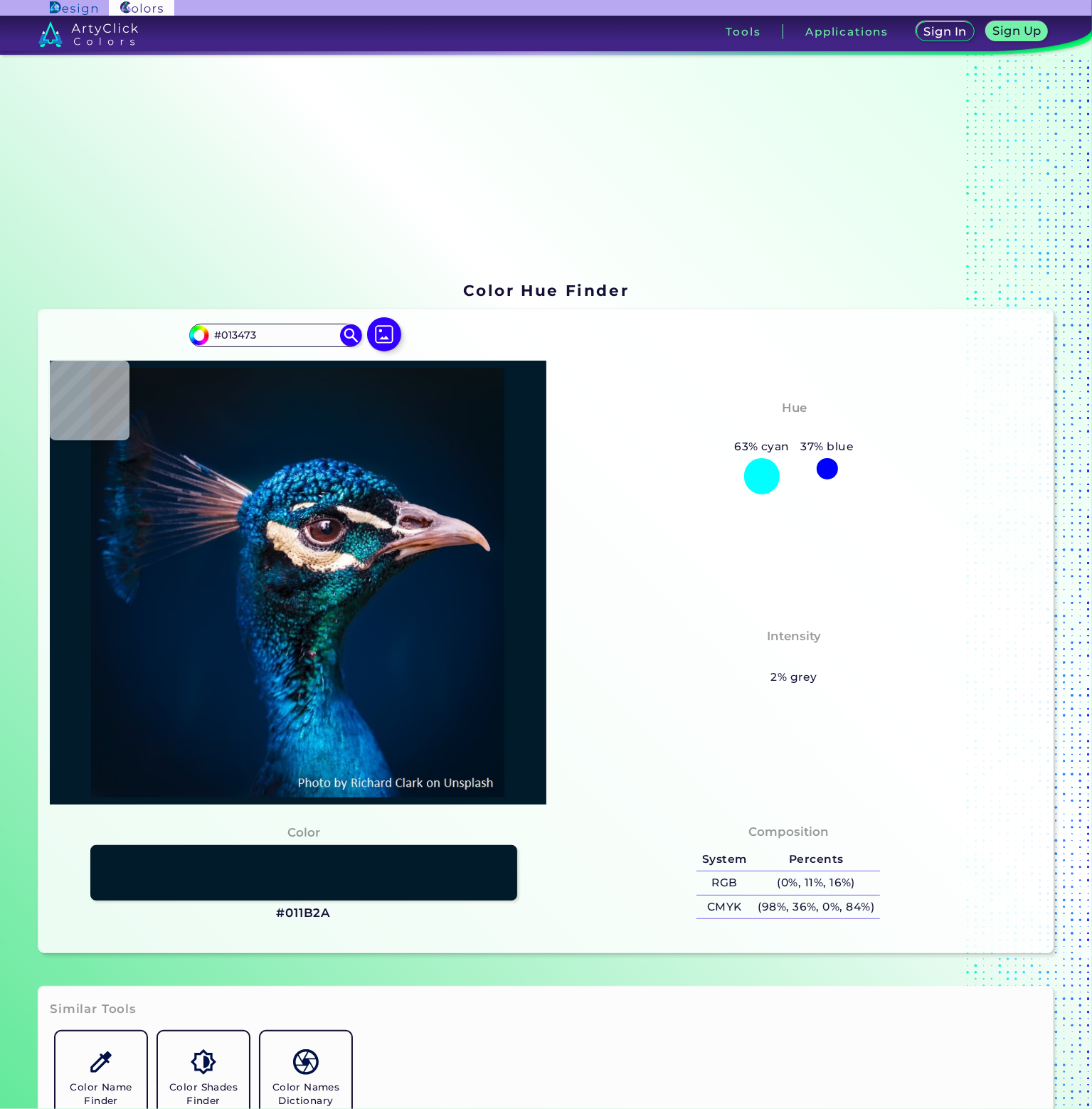
type input "#004CA5"
type input "#088cd0"
type input "#088CD0"
type input "#02458c"
type input "#02458C"
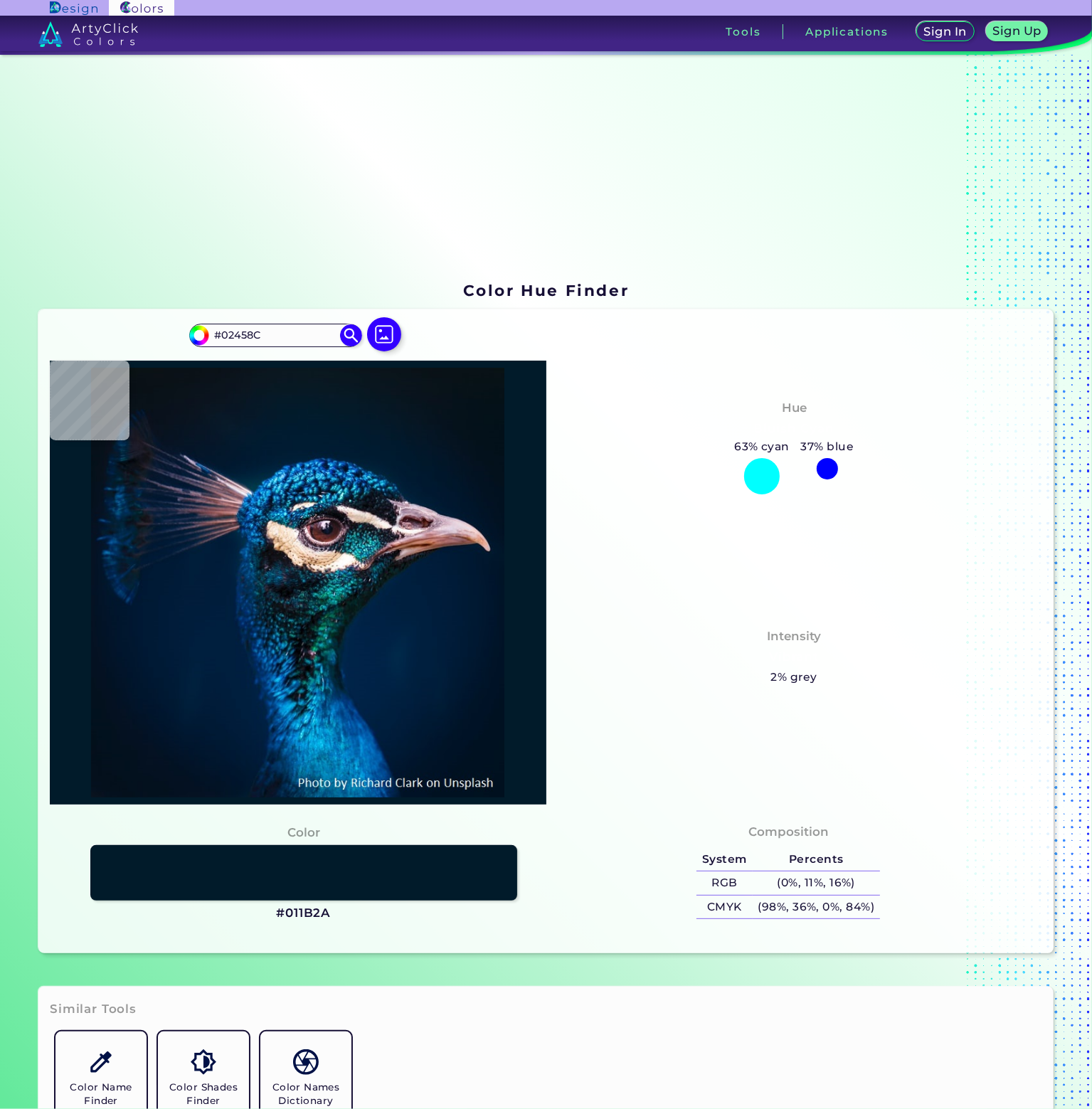
type input "#1368a9"
type input "#1368A9"
type input "#001f48"
type input "#001F48"
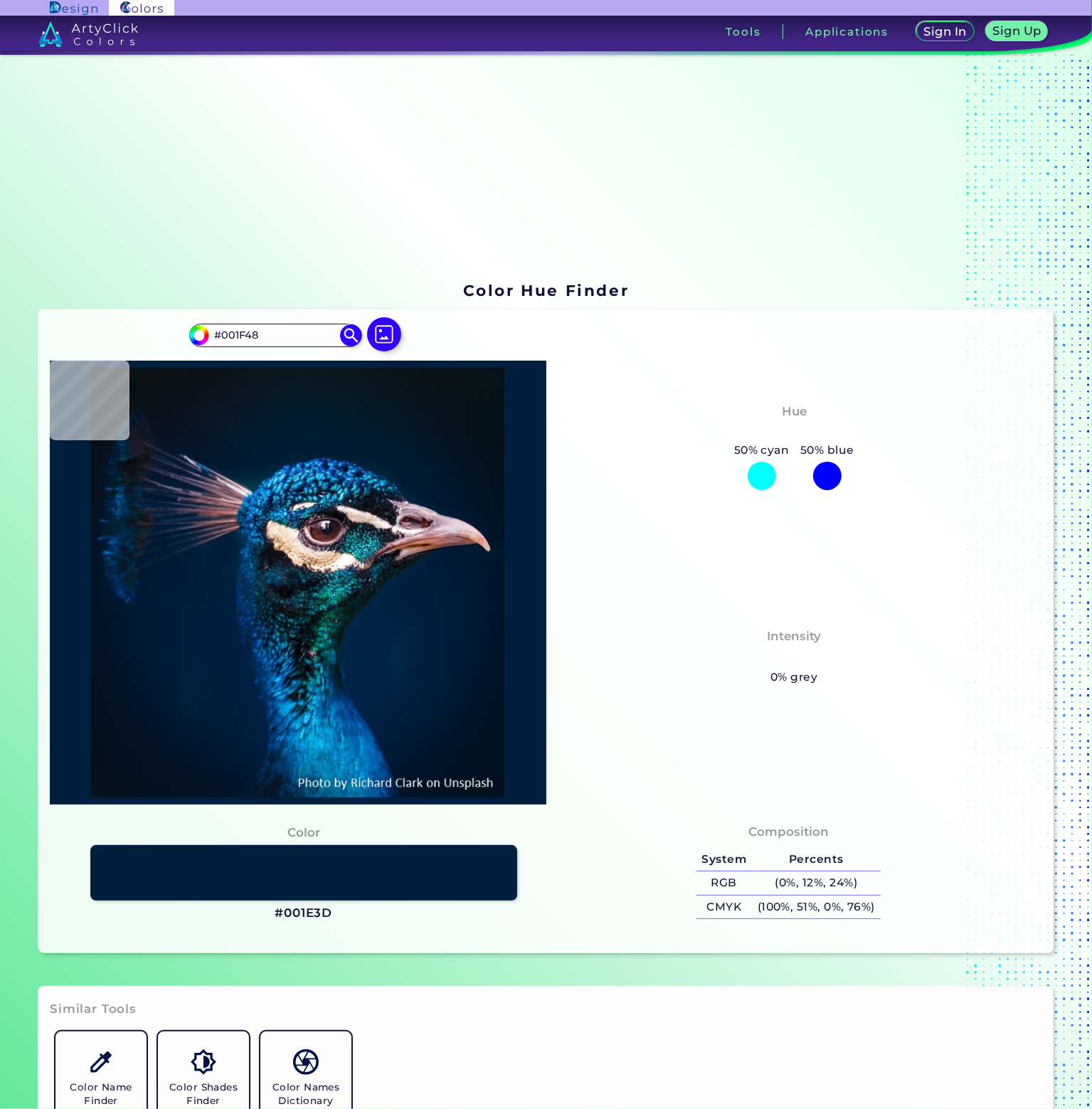
type input "#001e3d"
type input "#001E3D"
type input "#2c4b6a"
type input "#2C4B6A"
type input "#001b3b"
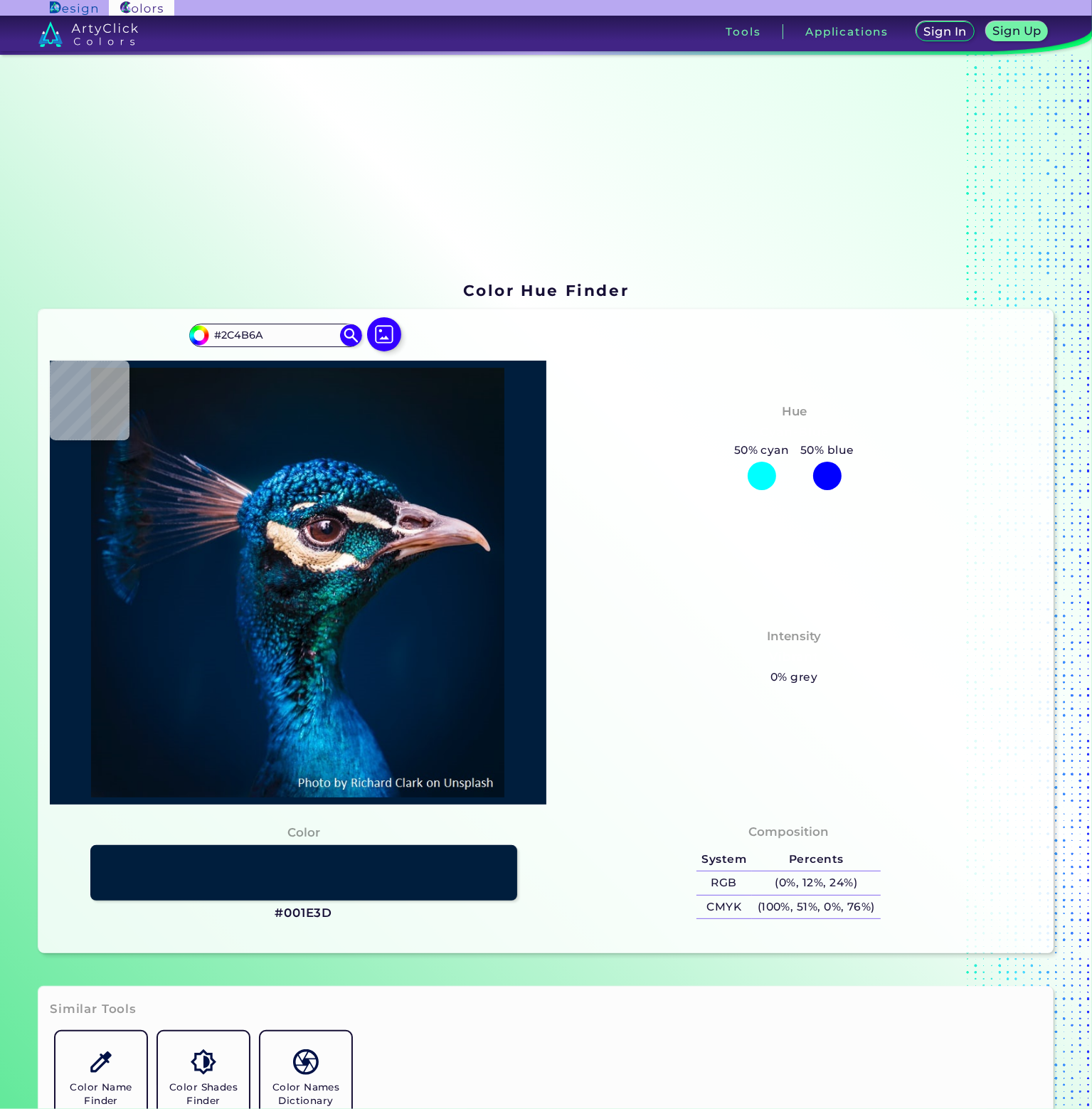
type input "#001B3B"
type input "#093758"
type input "#137ab5"
type input "#137AB5"
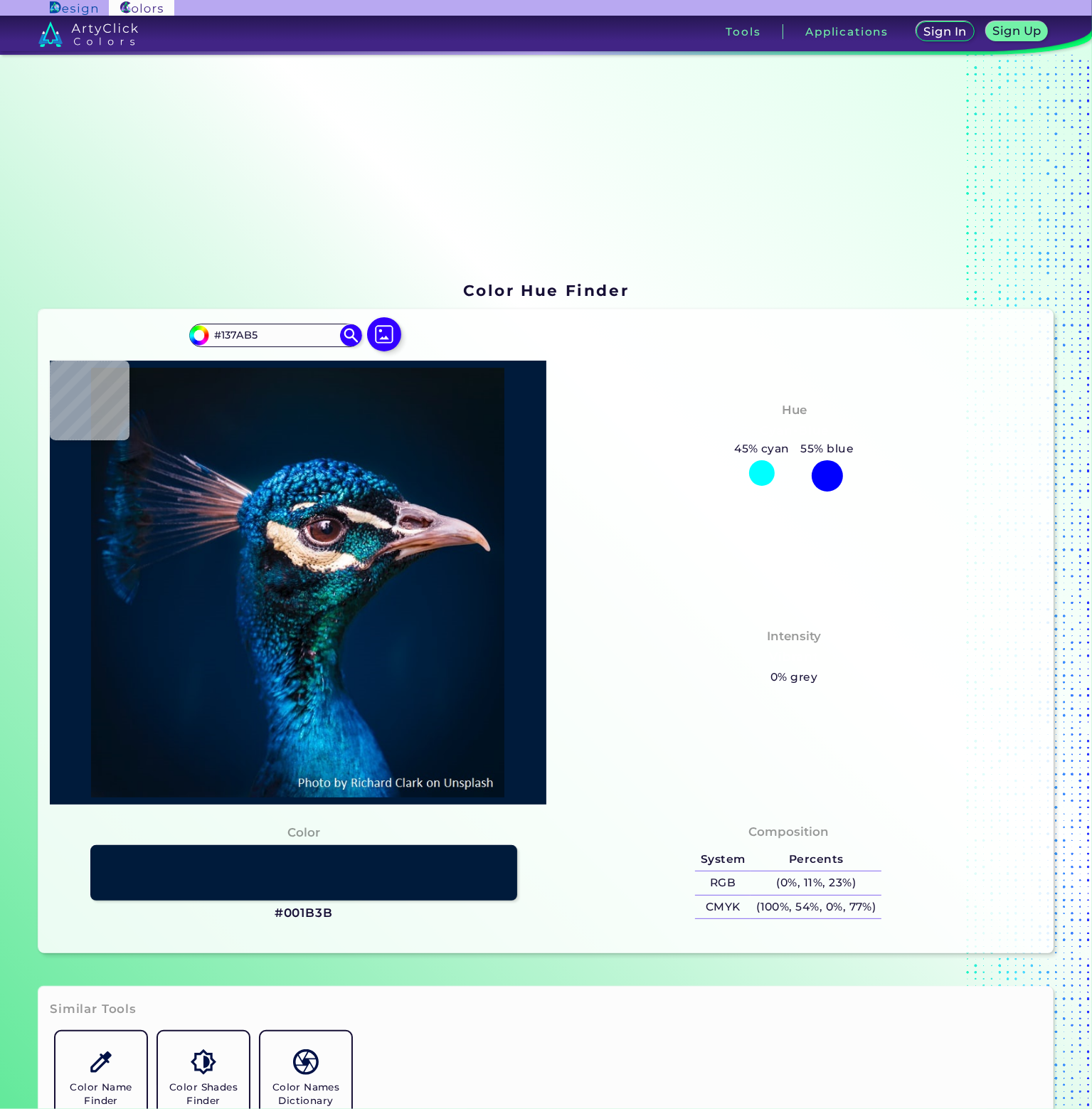
type input "#043c7c"
type input "#043C7C"
type input "#01234e"
type input "#01234E"
type input "#1a9ad3"
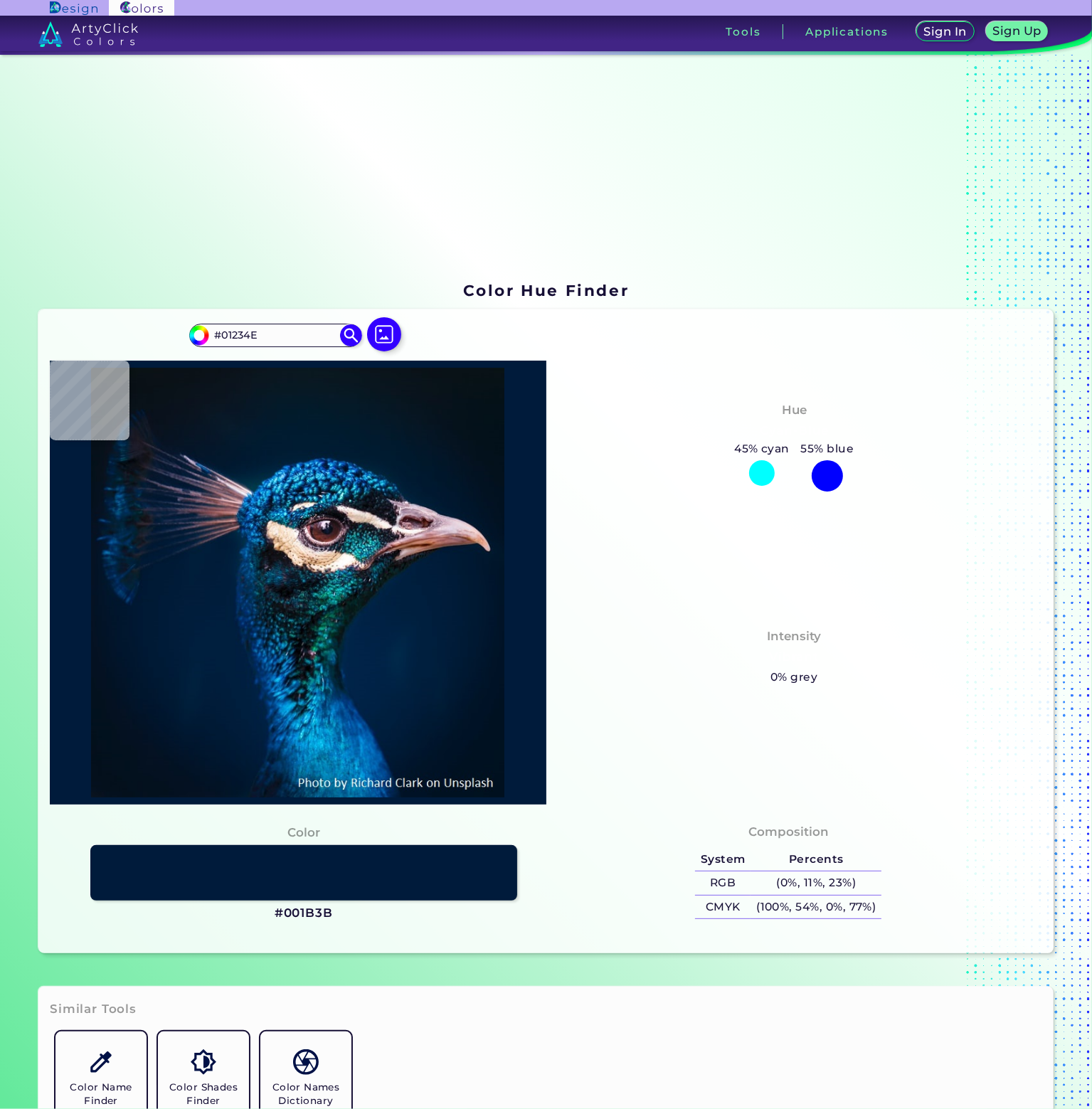
type input "#1A9AD3"
type input "#022336"
type input "#001f34"
type input "#001F34"
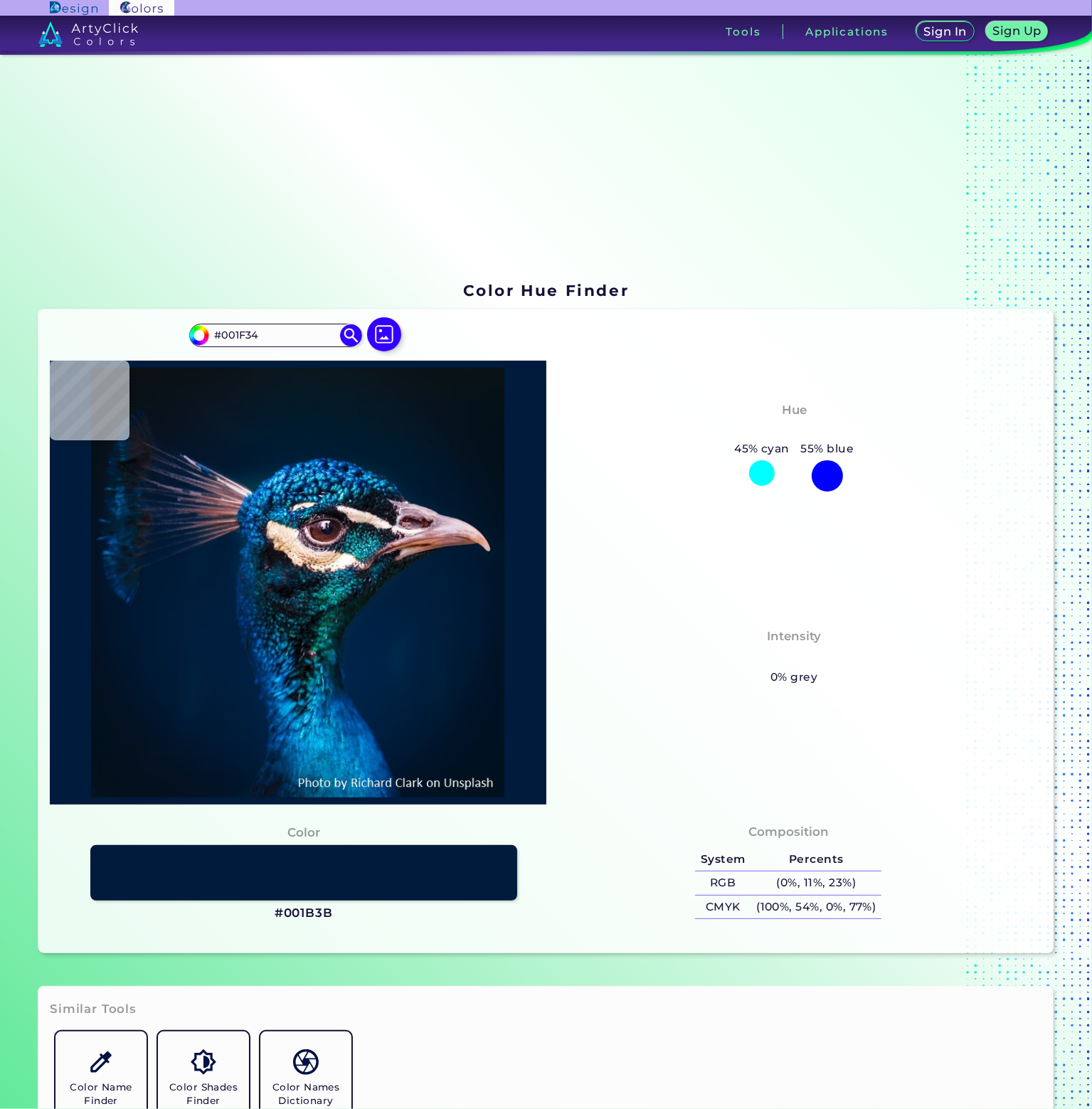
type input "#001b30"
type input "#001B30"
type input "#00162b"
type input "#00162B"
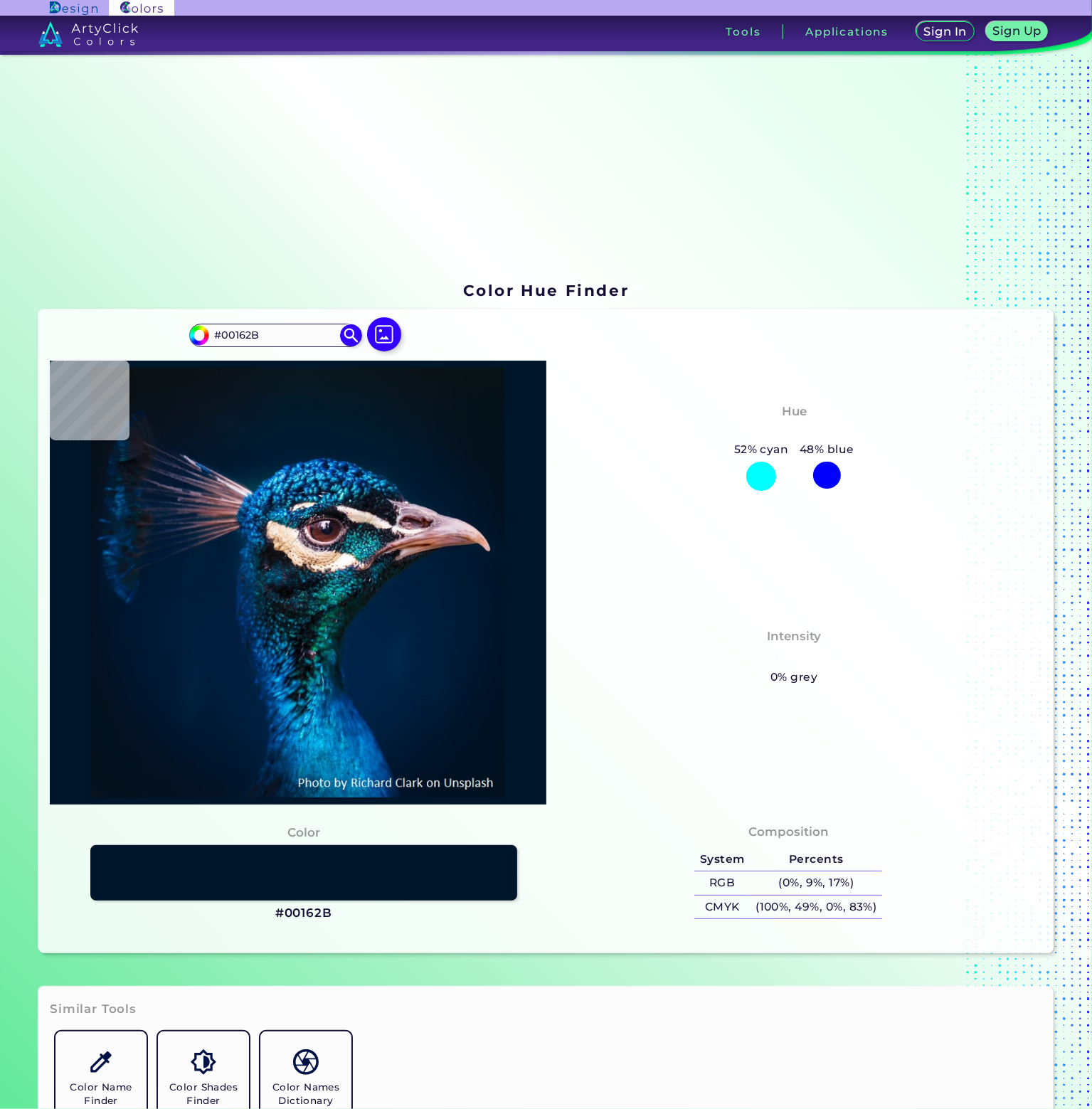
type input "#021526"
type input "#021222"
type input "#011120"
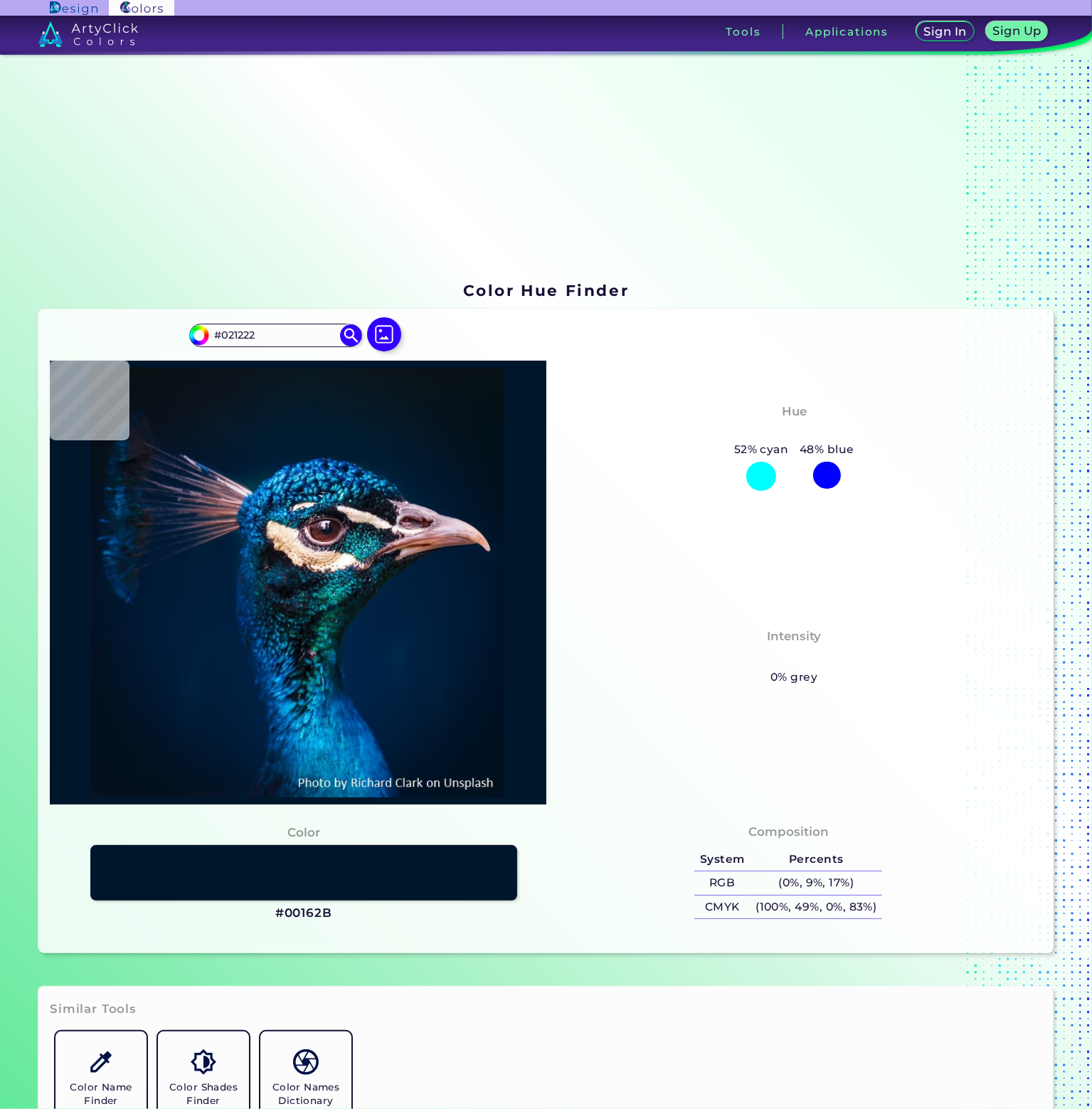
type input "#011120"
type input "#000000"
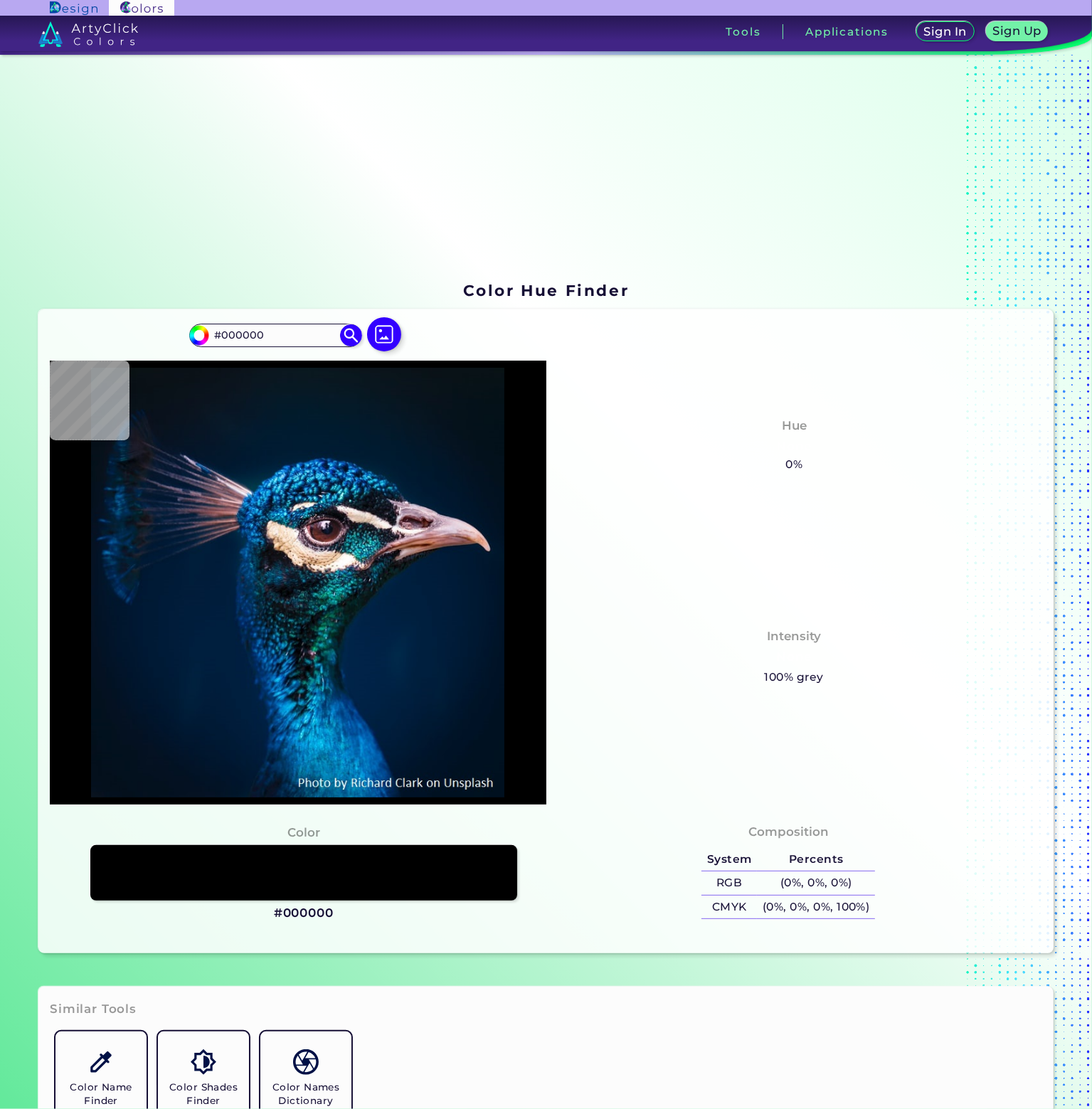
click at [860, 232] on div at bounding box center [546, 177] width 1027 height 200
type input "#00101f"
type input "#00101F"
type input "#000b1c"
type input "#000B1C"
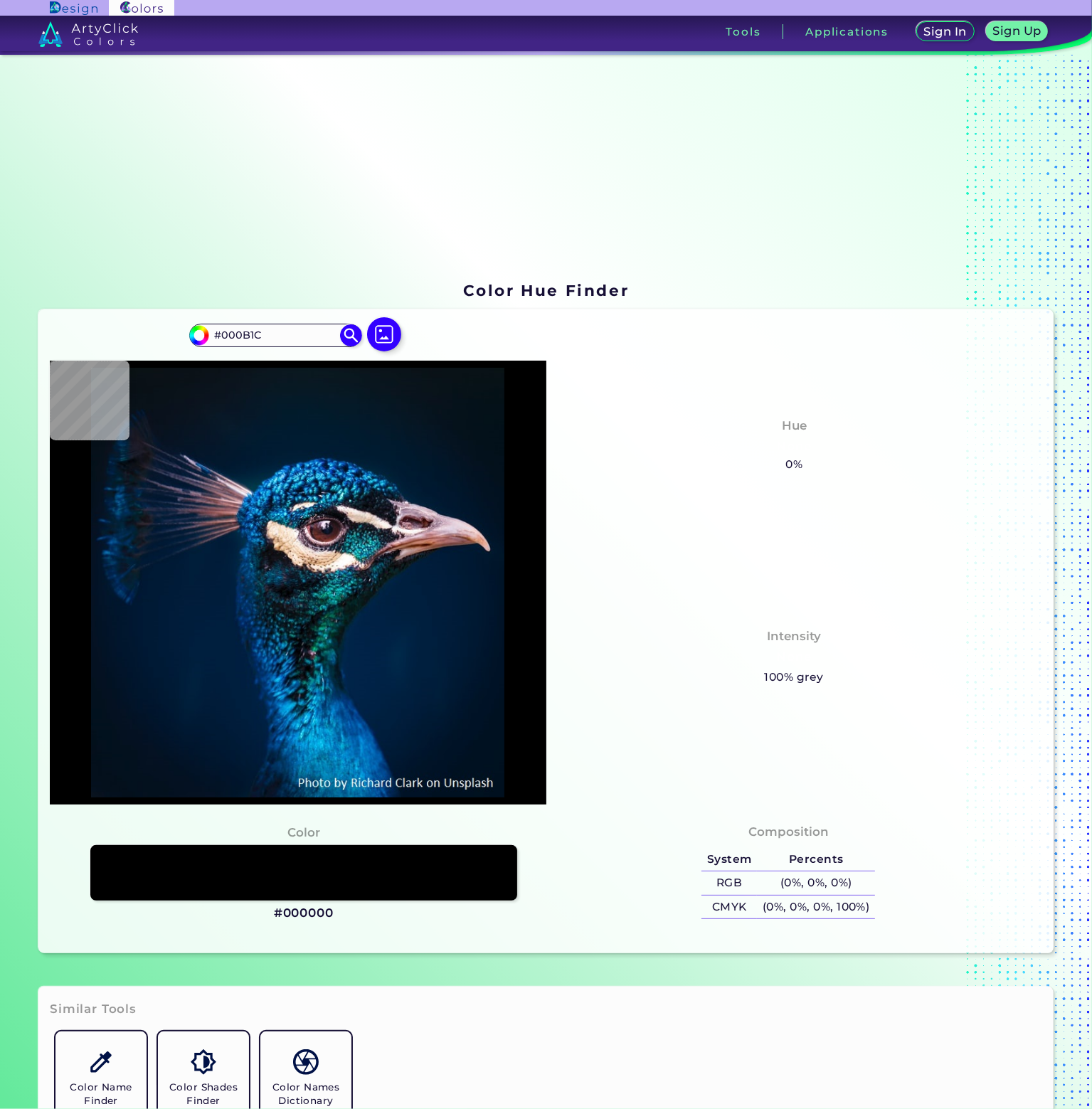
type input "#776858"
type input "#001321"
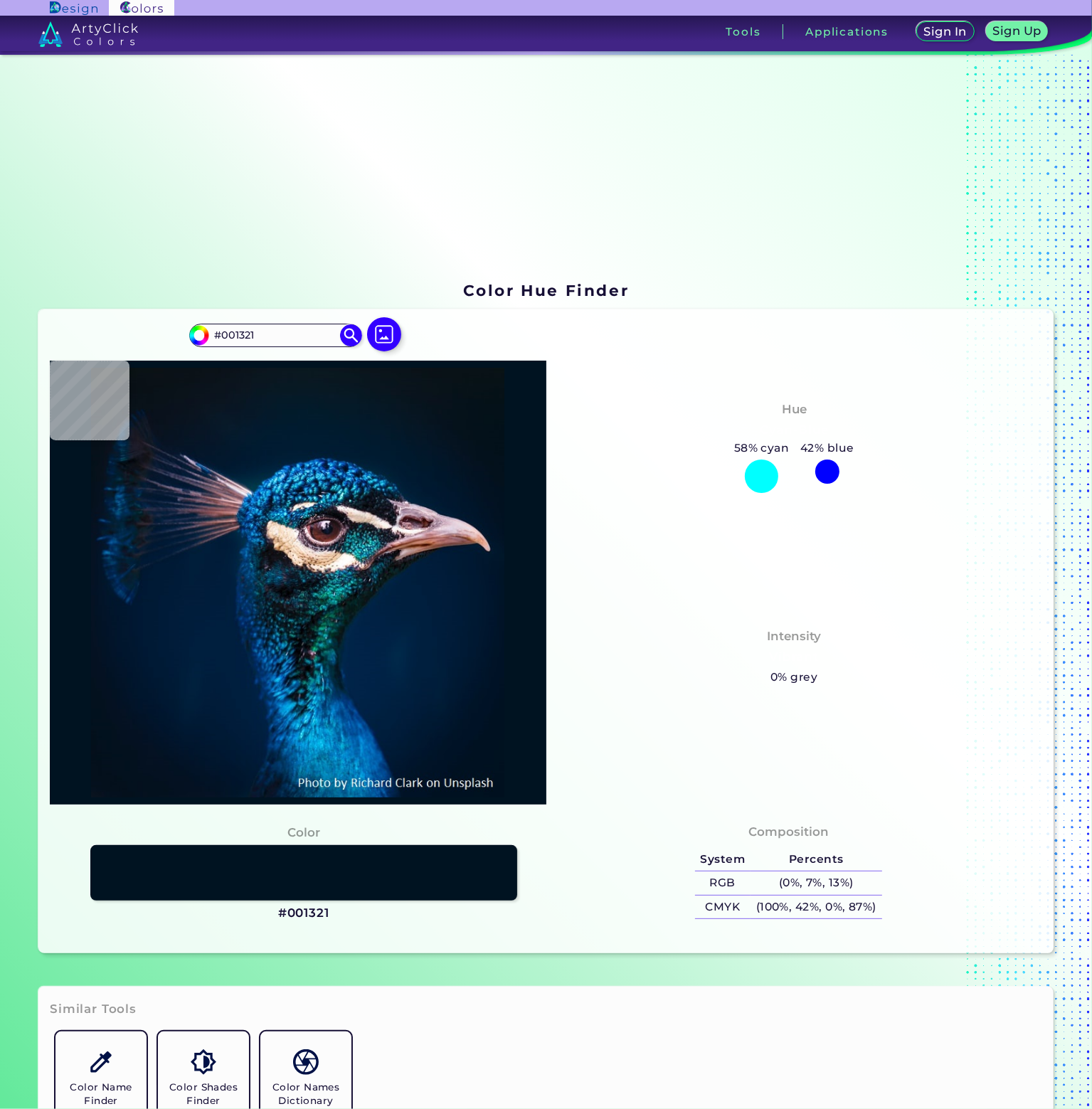
type input "#000000"
type input "#011121"
type input "#021222"
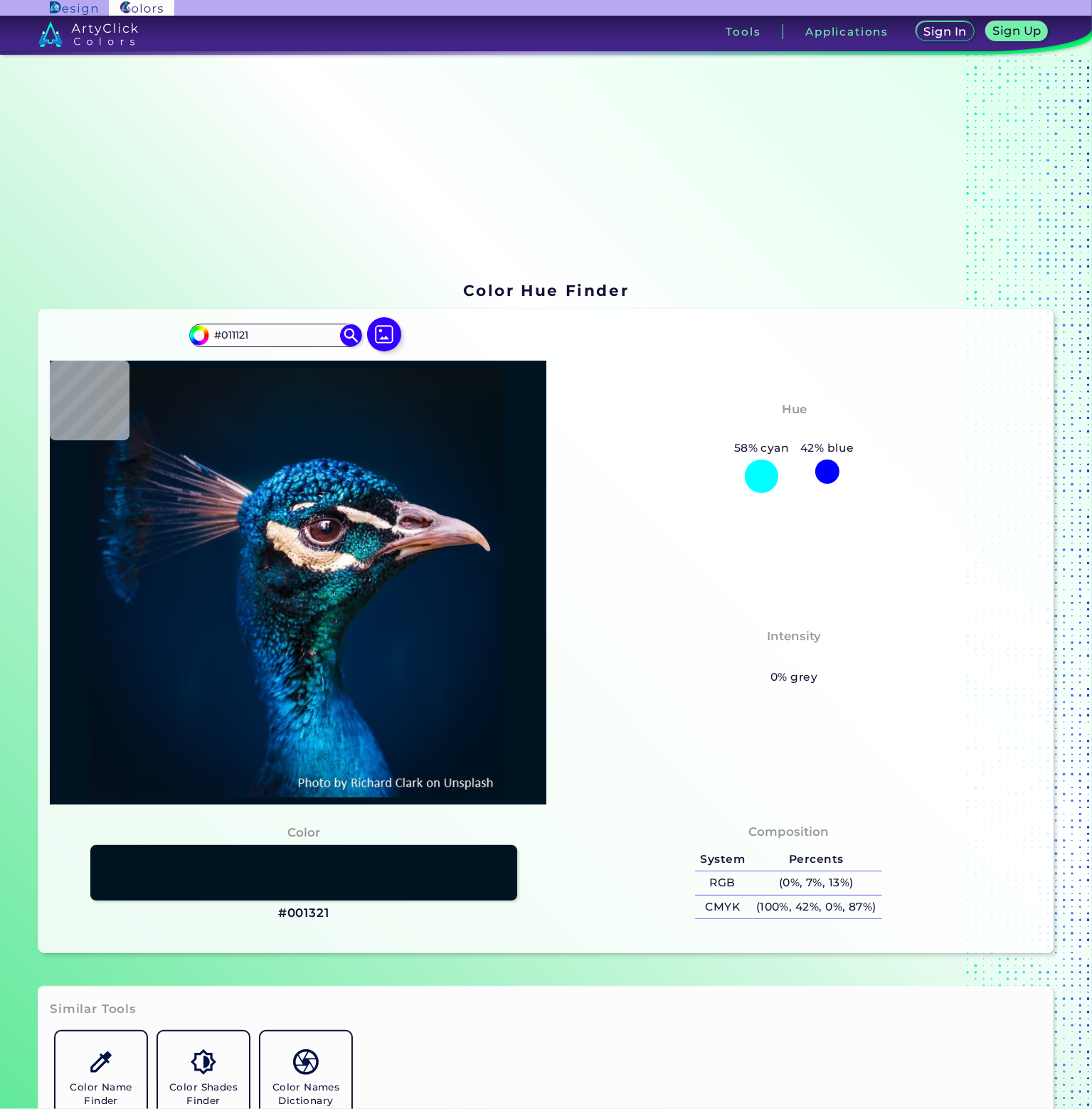
type input "#021222"
type input "#031225"
type input "#031426"
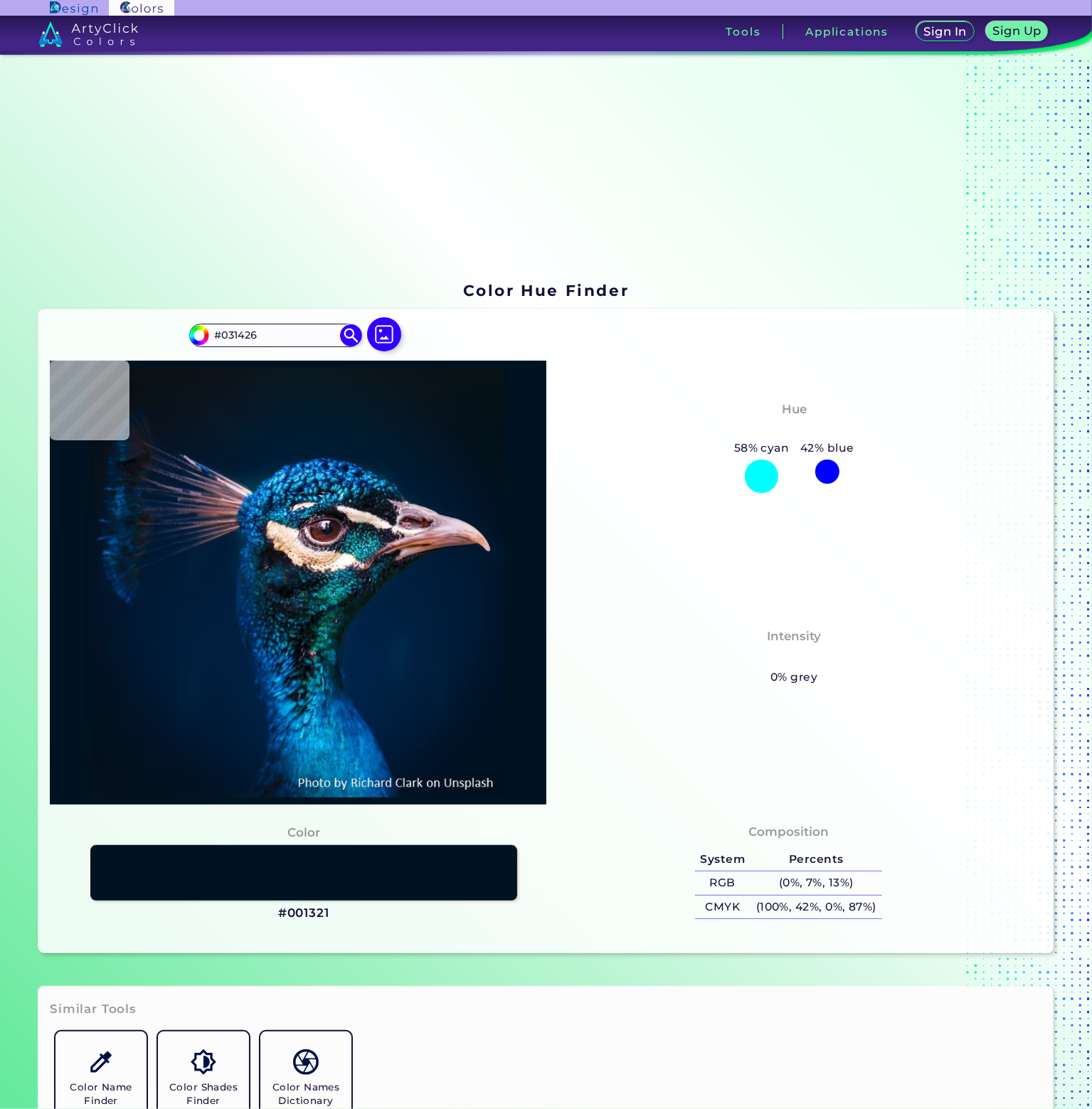
type input "#021425"
type input "#031627"
type input "#031527"
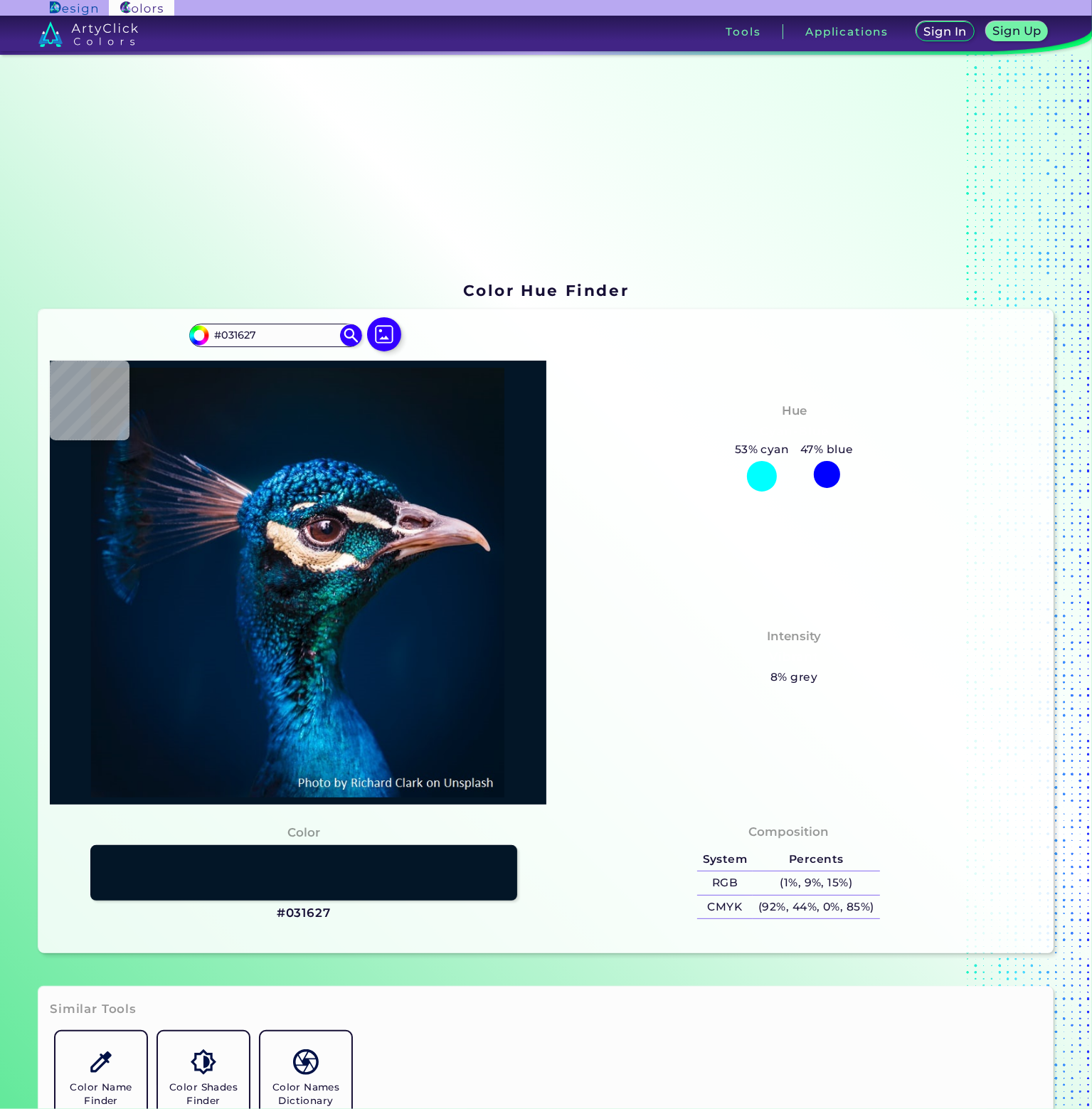
type input "#031527"
type input "#051725"
type input "#061826"
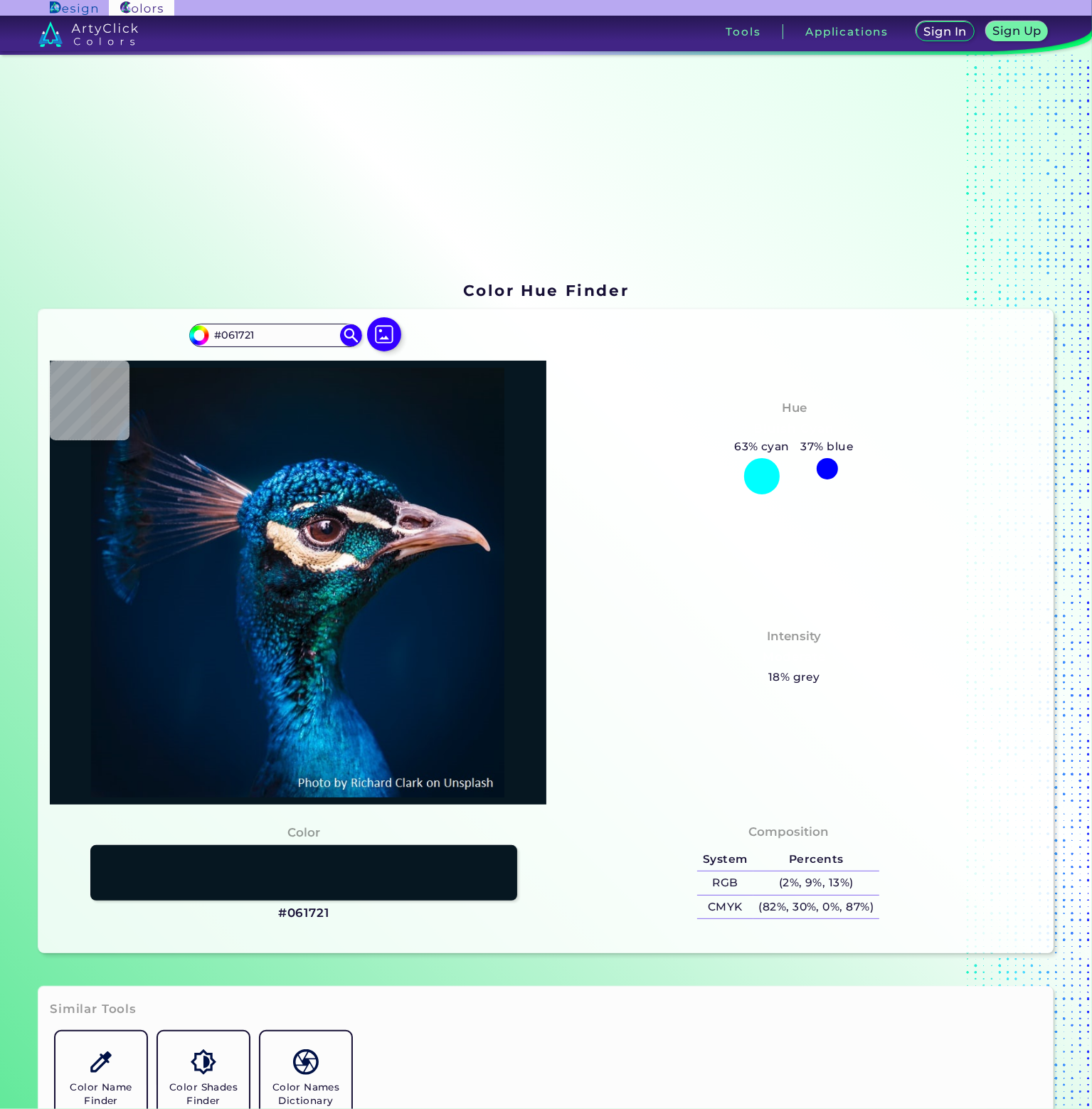
click at [386, 403] on img at bounding box center [298, 583] width 482 height 429
click at [386, 337] on img at bounding box center [384, 334] width 42 height 42
click at [0, 0] on input "file" at bounding box center [0, 0] width 0 height 0
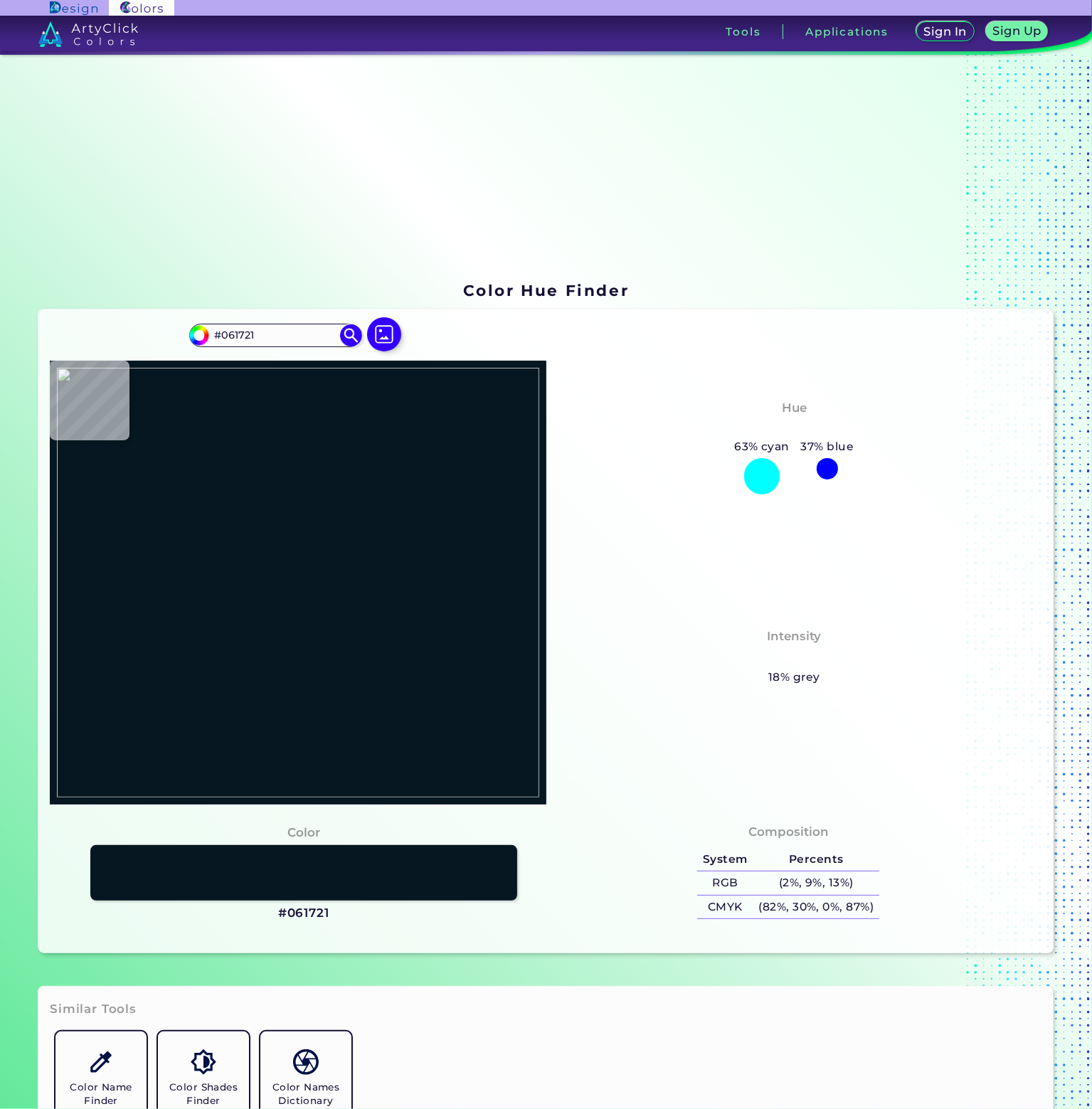
click at [275, 511] on img at bounding box center [298, 583] width 482 height 429
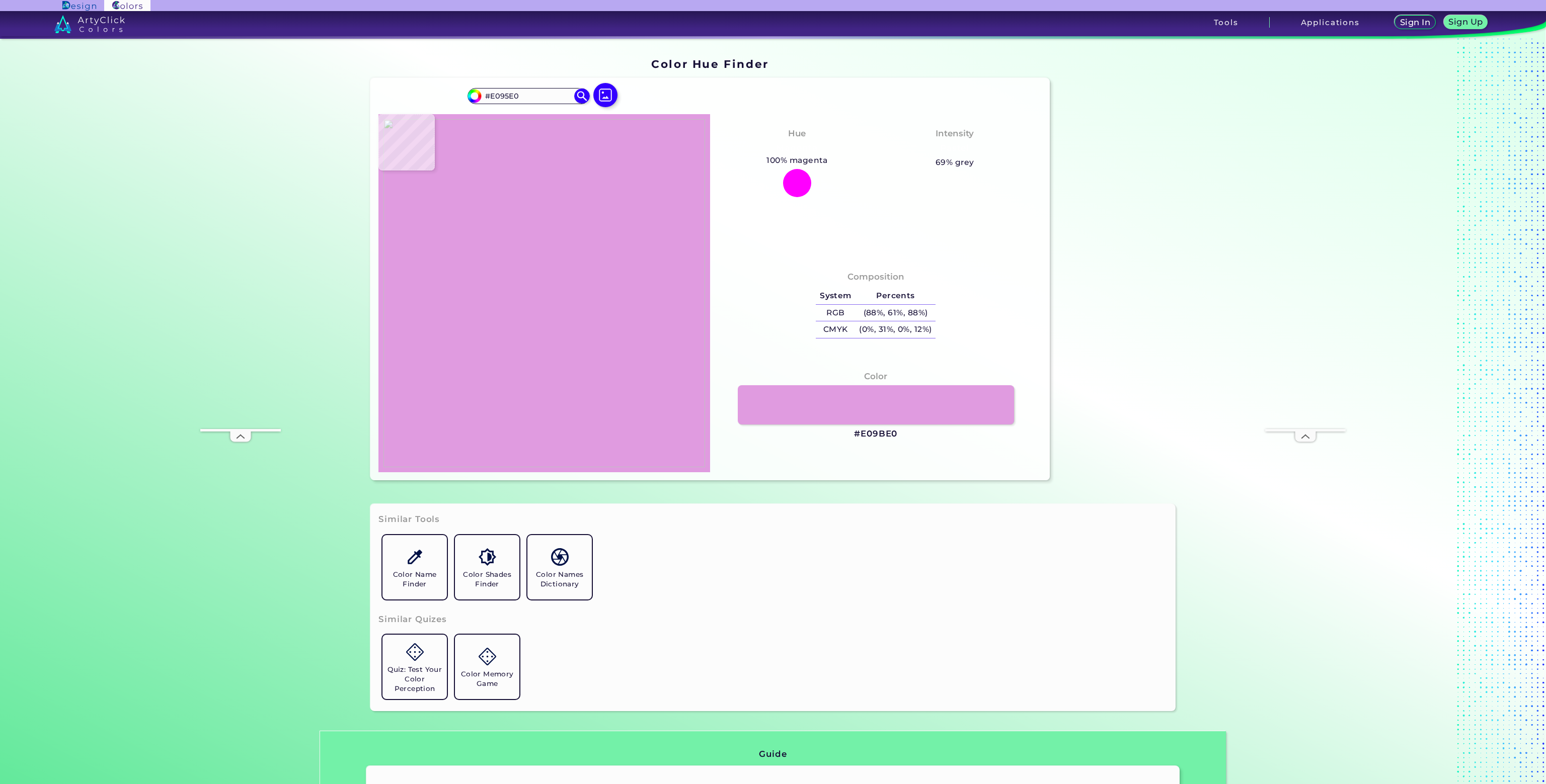
click at [532, 243] on img at bounding box center [544, 293] width 322 height 348
click at [566, 566] on link "Color Names Dictionary" at bounding box center [559, 567] width 73 height 73
click at [562, 579] on h5 "Color Names Dictionary" at bounding box center [560, 579] width 56 height 19
